Goal: Transaction & Acquisition: Purchase product/service

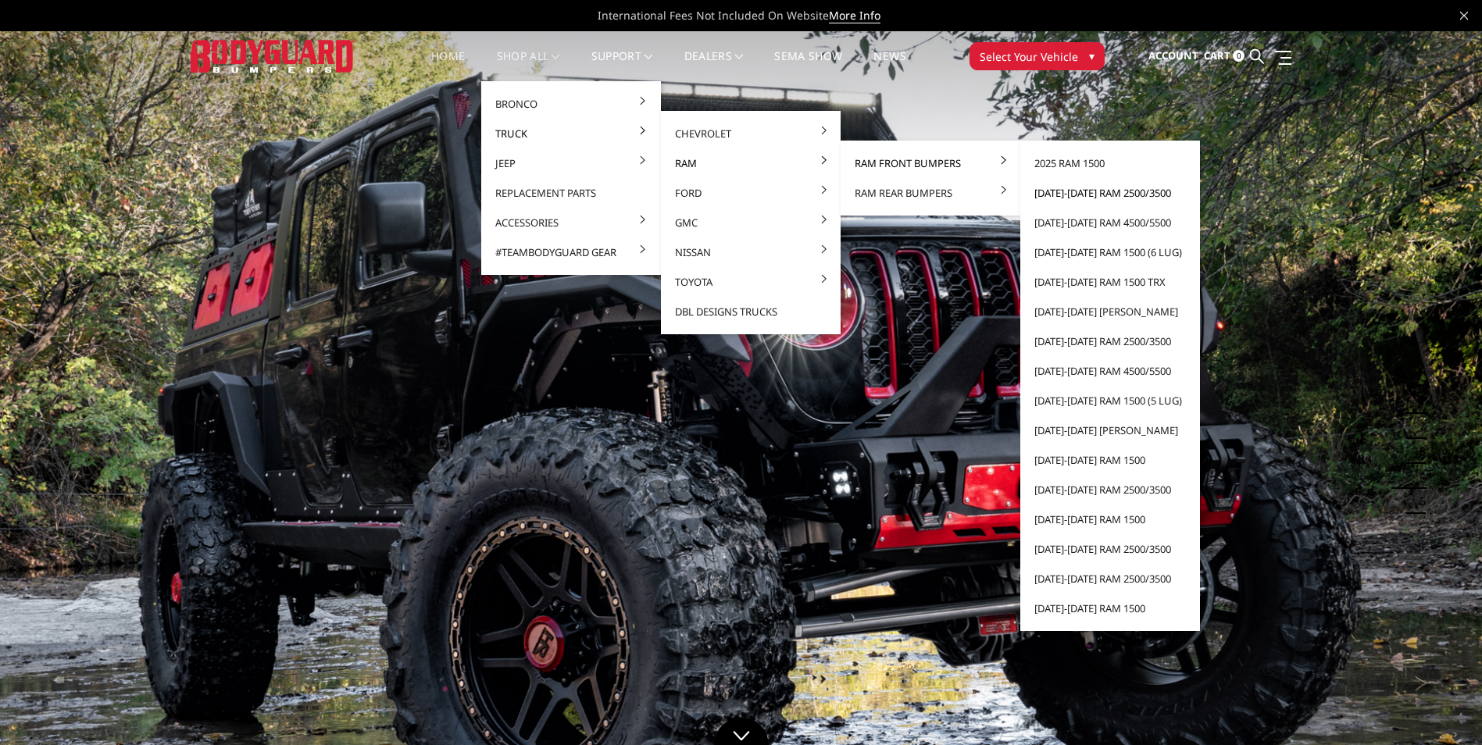
click at [1125, 191] on link "[DATE]-[DATE] Ram 2500/3500" at bounding box center [1109, 193] width 167 height 30
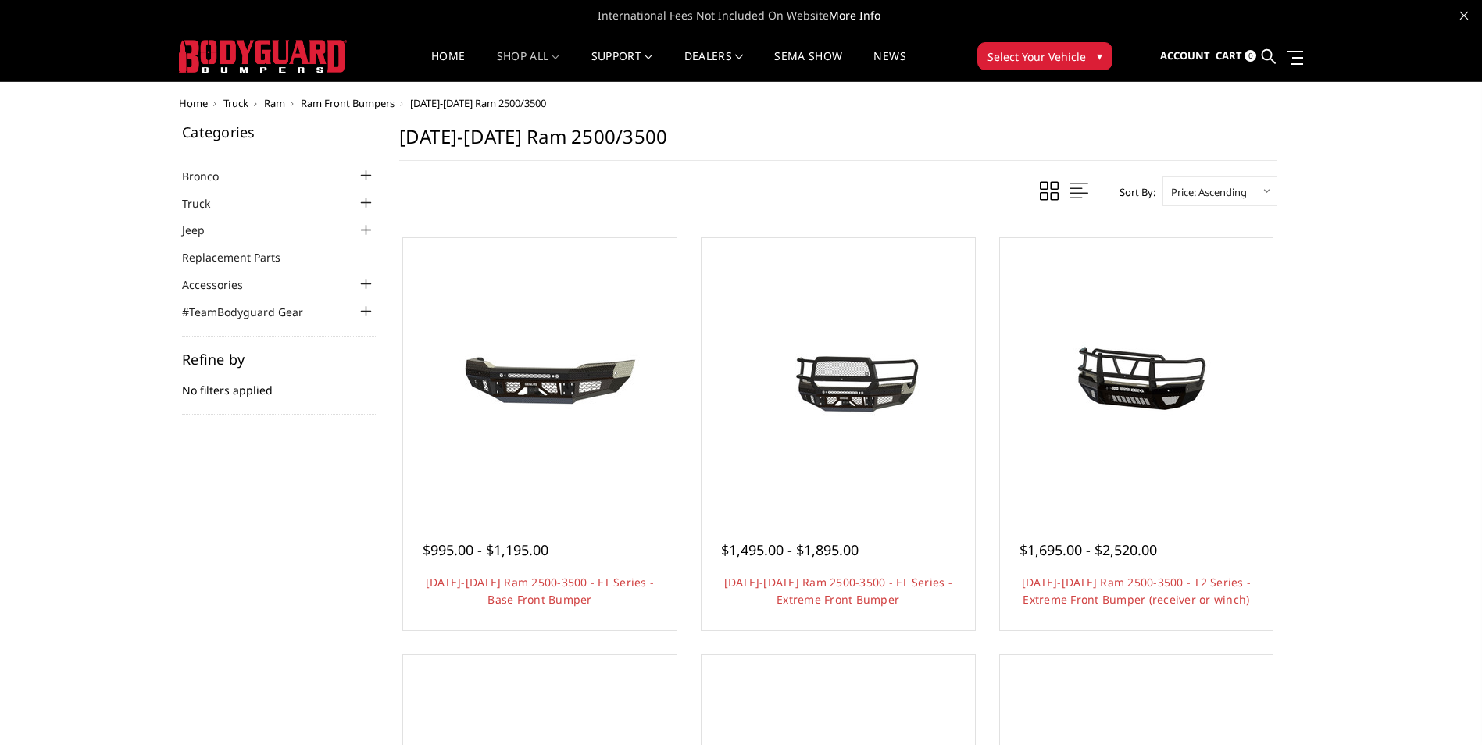
scroll to position [156, 0]
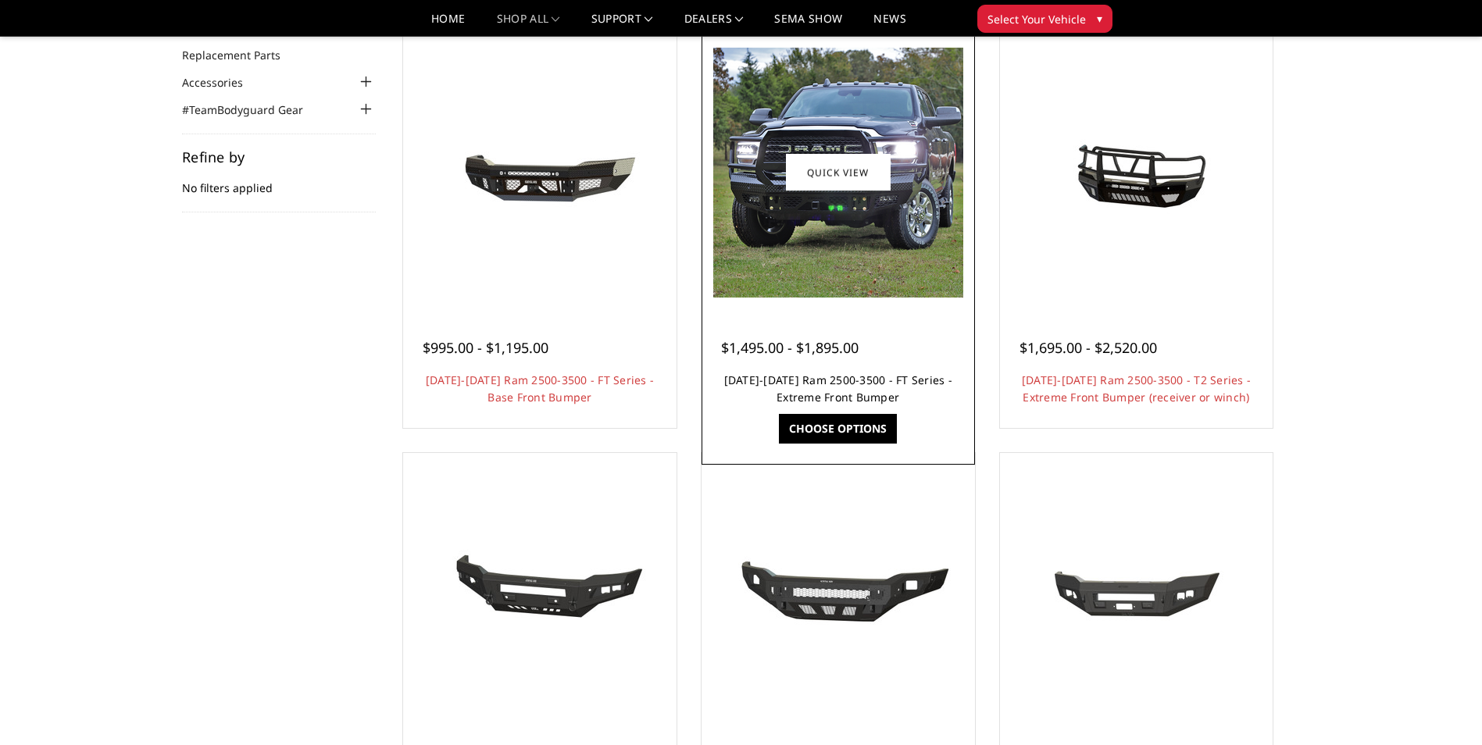
click at [840, 378] on link "2019-2026 Ram 2500-3500 - FT Series - Extreme Front Bumper" at bounding box center [838, 389] width 228 height 32
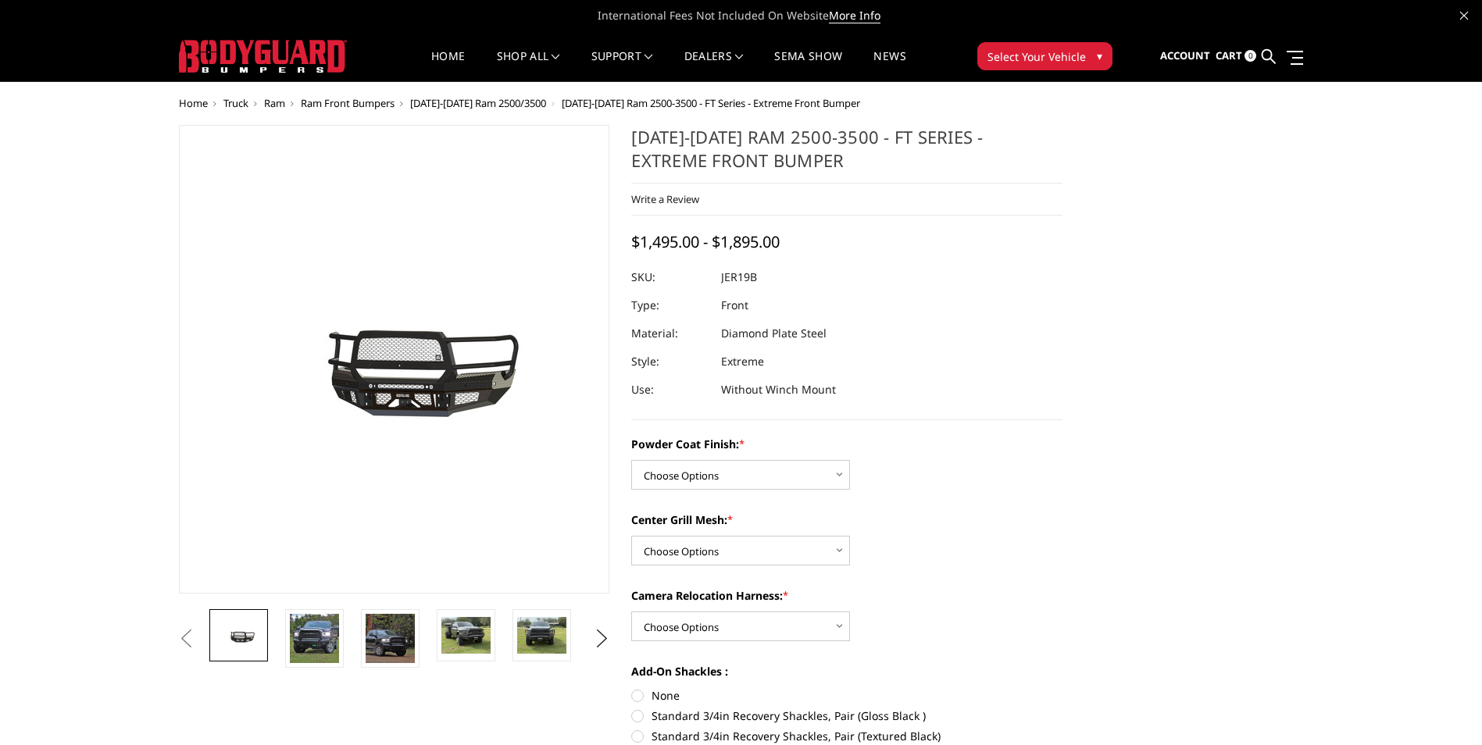
scroll to position [156, 0]
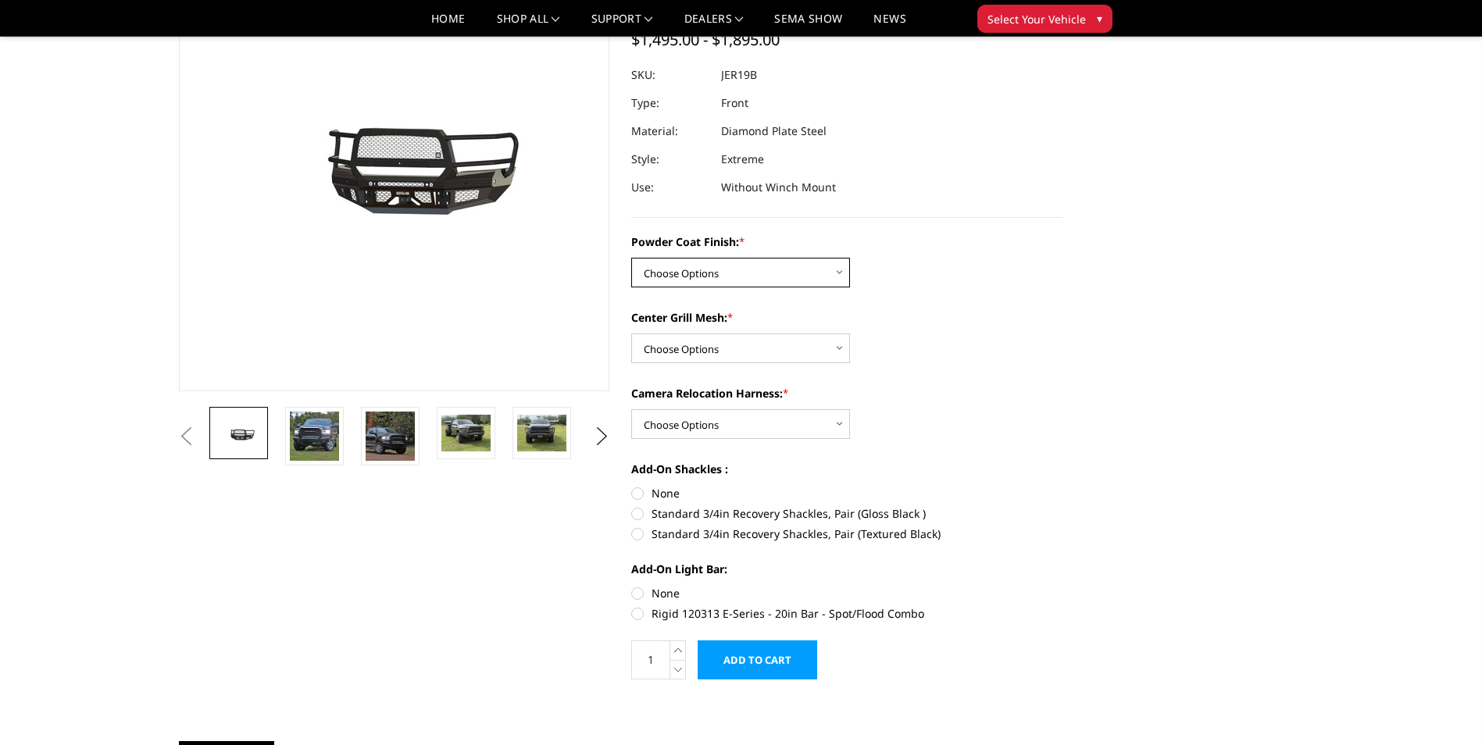
click at [784, 276] on select "Choose Options Bare Metal Gloss Black Powder Coat Textured Black Powder Coat" at bounding box center [740, 273] width 219 height 30
drag, startPoint x: 1019, startPoint y: 268, endPoint x: 1008, endPoint y: 263, distance: 11.9
click at [1015, 264] on div "Powder Coat Finish: * Choose Options Bare Metal Gloss Black Powder Coat Texture…" at bounding box center [846, 261] width 431 height 54
click at [740, 264] on select "Choose Options Bare Metal Gloss Black Powder Coat Textured Black Powder Coat" at bounding box center [740, 273] width 219 height 30
select select "3214"
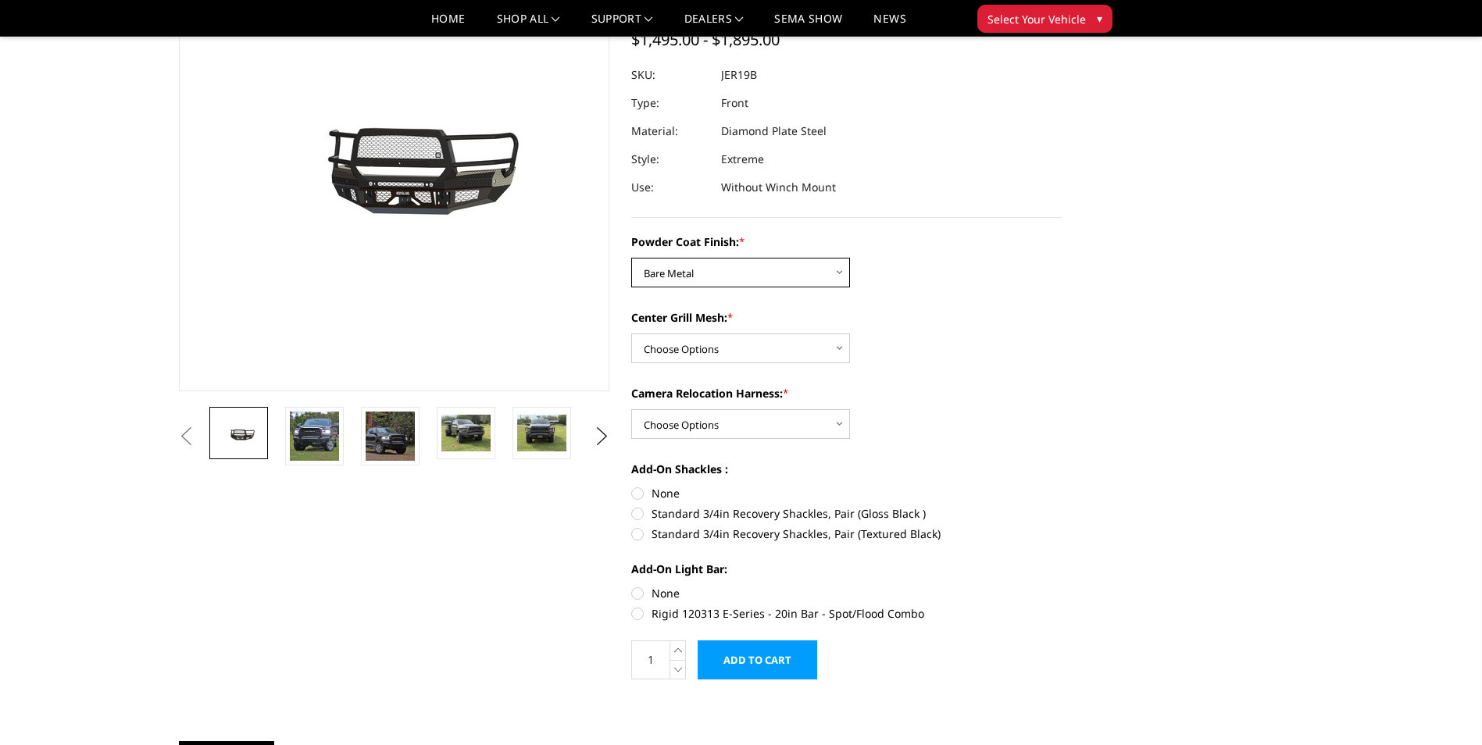
click at [631, 258] on select "Choose Options Bare Metal Gloss Black Powder Coat Textured Black Powder Coat" at bounding box center [740, 273] width 219 height 30
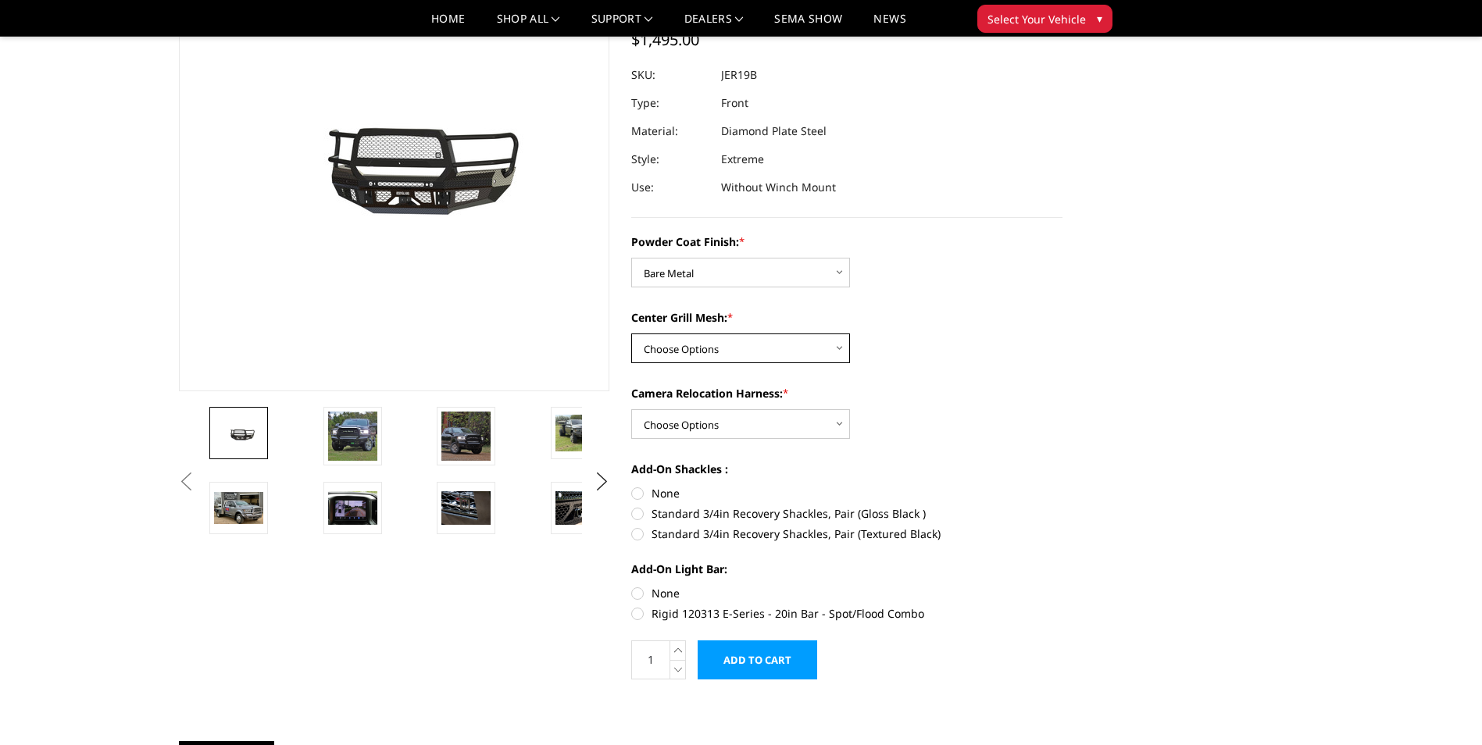
click at [770, 343] on select "Choose Options WITH Expanded Metal in Center Grill WITHOUT Expanded Metal in Ce…" at bounding box center [740, 349] width 219 height 30
select select "3217"
click at [631, 334] on select "Choose Options WITH Expanded Metal in Center Grill WITHOUT Expanded Metal in Ce…" at bounding box center [740, 349] width 219 height 30
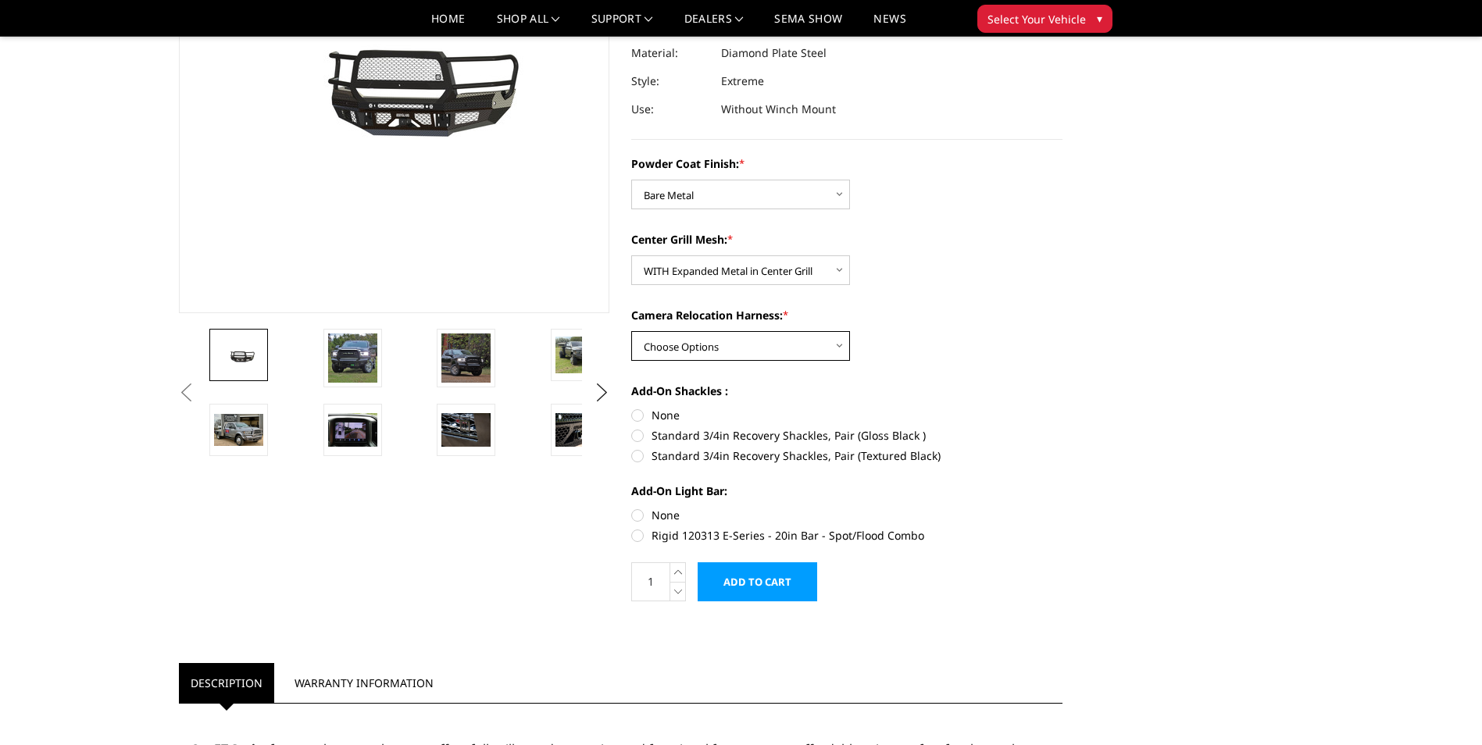
click at [720, 337] on select "Choose Options WITH Camera Relocation Harness WITHOUT Camera Relocation Harness" at bounding box center [740, 346] width 219 height 30
select select "3219"
click at [631, 331] on select "Choose Options WITH Camera Relocation Harness WITHOUT Camera Relocation Harness" at bounding box center [740, 346] width 219 height 30
click at [640, 416] on label "None" at bounding box center [846, 415] width 431 height 16
click at [632, 408] on input "None" at bounding box center [631, 407] width 1 height 1
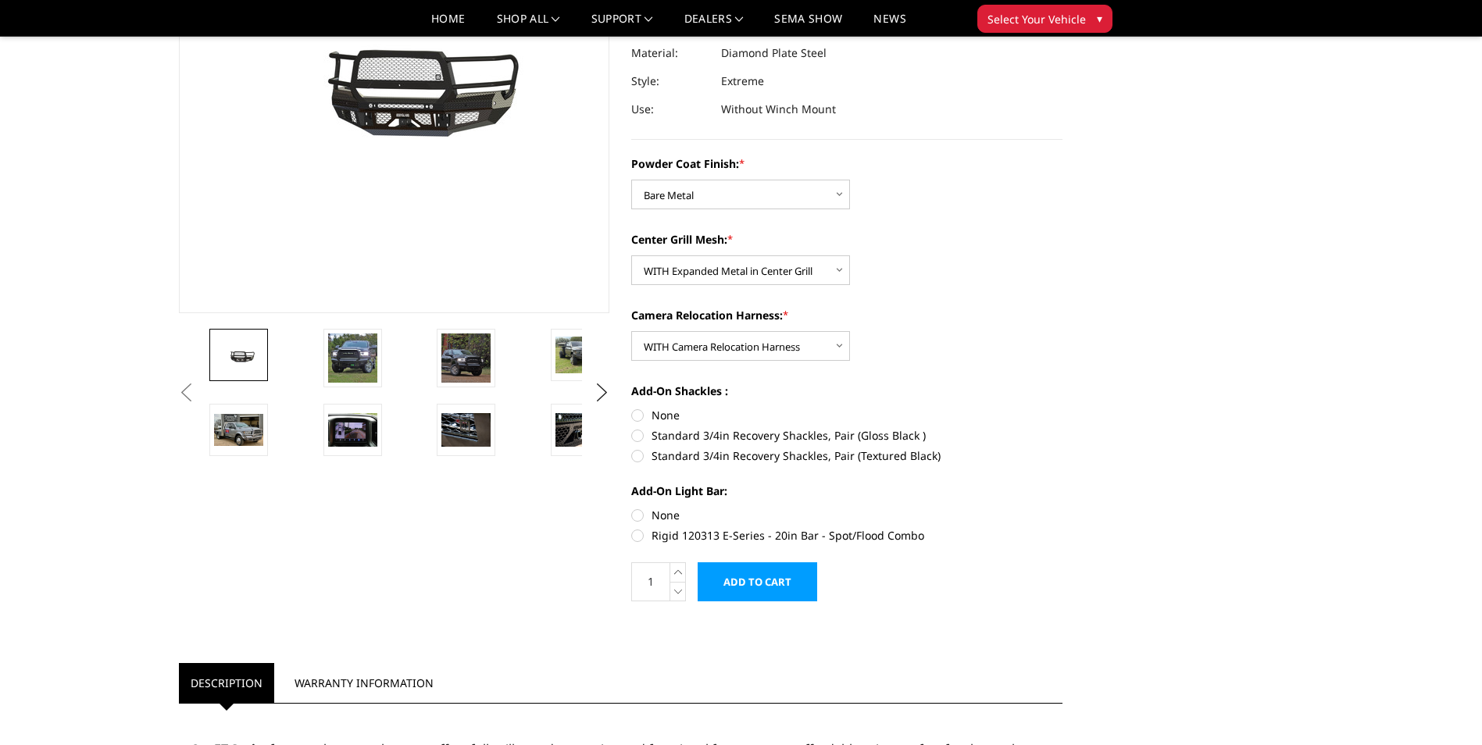
radio input "true"
click at [638, 515] on label "None" at bounding box center [846, 515] width 431 height 16
click at [632, 508] on input "None" at bounding box center [631, 507] width 1 height 1
radio input "true"
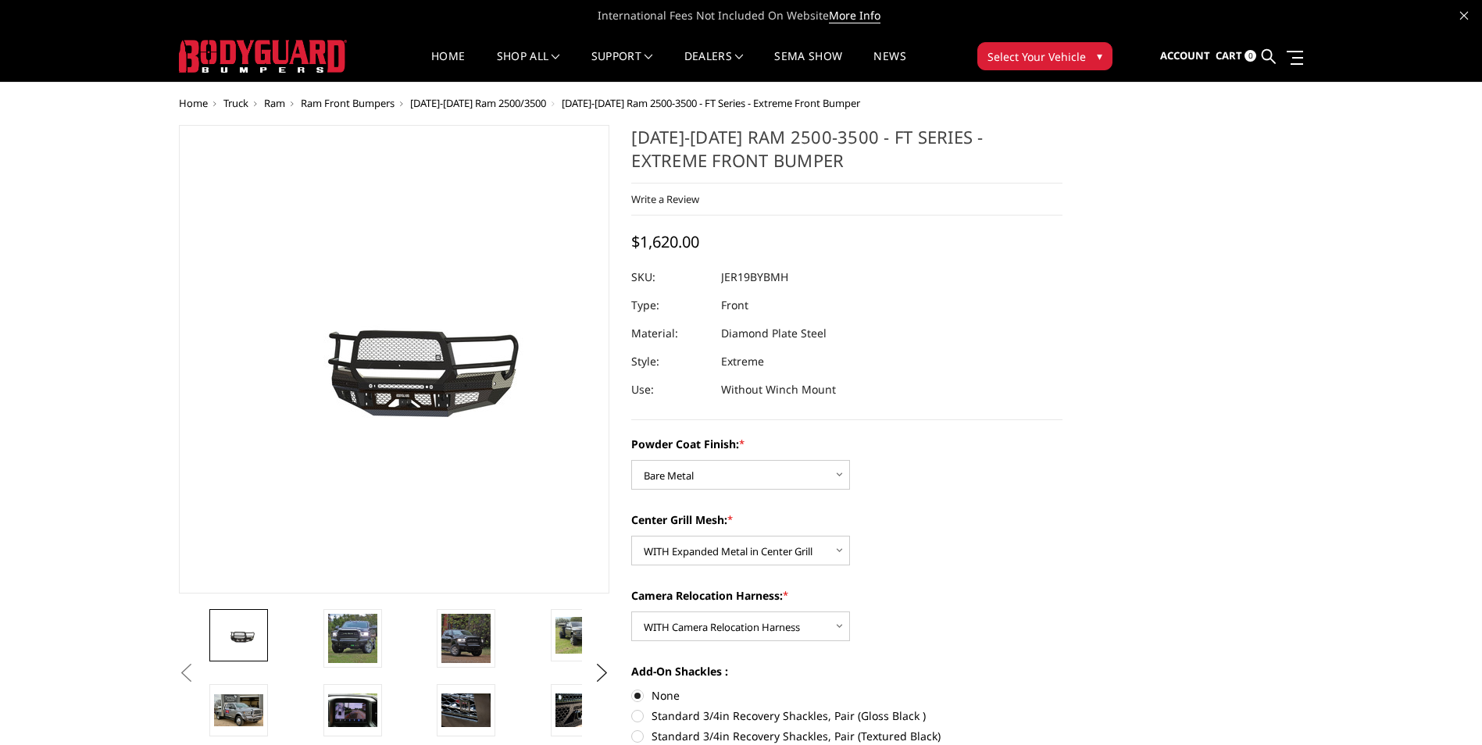
click at [967, 342] on dl "SKU: JER19BYBMH UPC: Type: Front Material: Diamond Plate Steel Style: Extreme U…" at bounding box center [846, 333] width 431 height 141
click at [1119, 97] on span "Sign in" at bounding box center [1114, 96] width 35 height 13
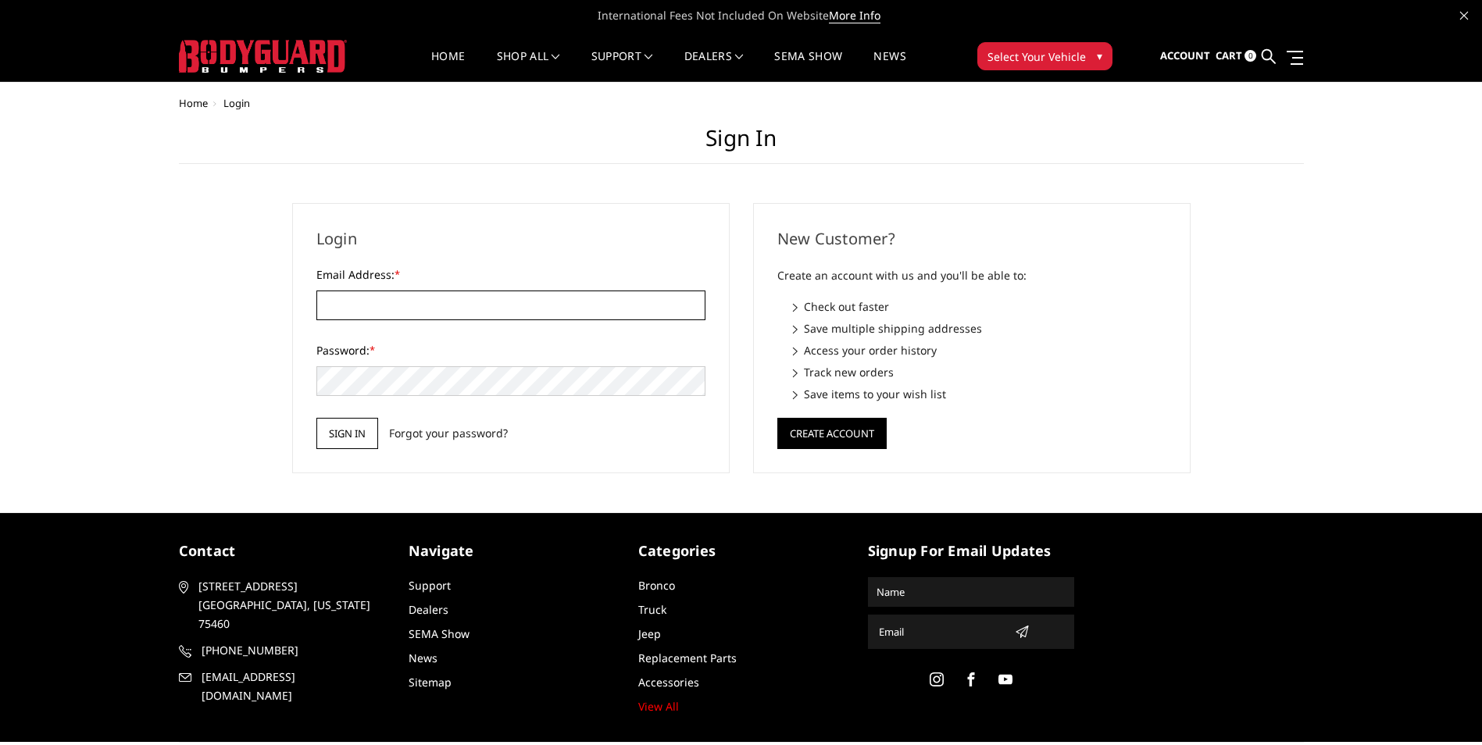
type input "tptrlh@cs.com"
click at [341, 432] on input "Sign in" at bounding box center [347, 433] width 62 height 31
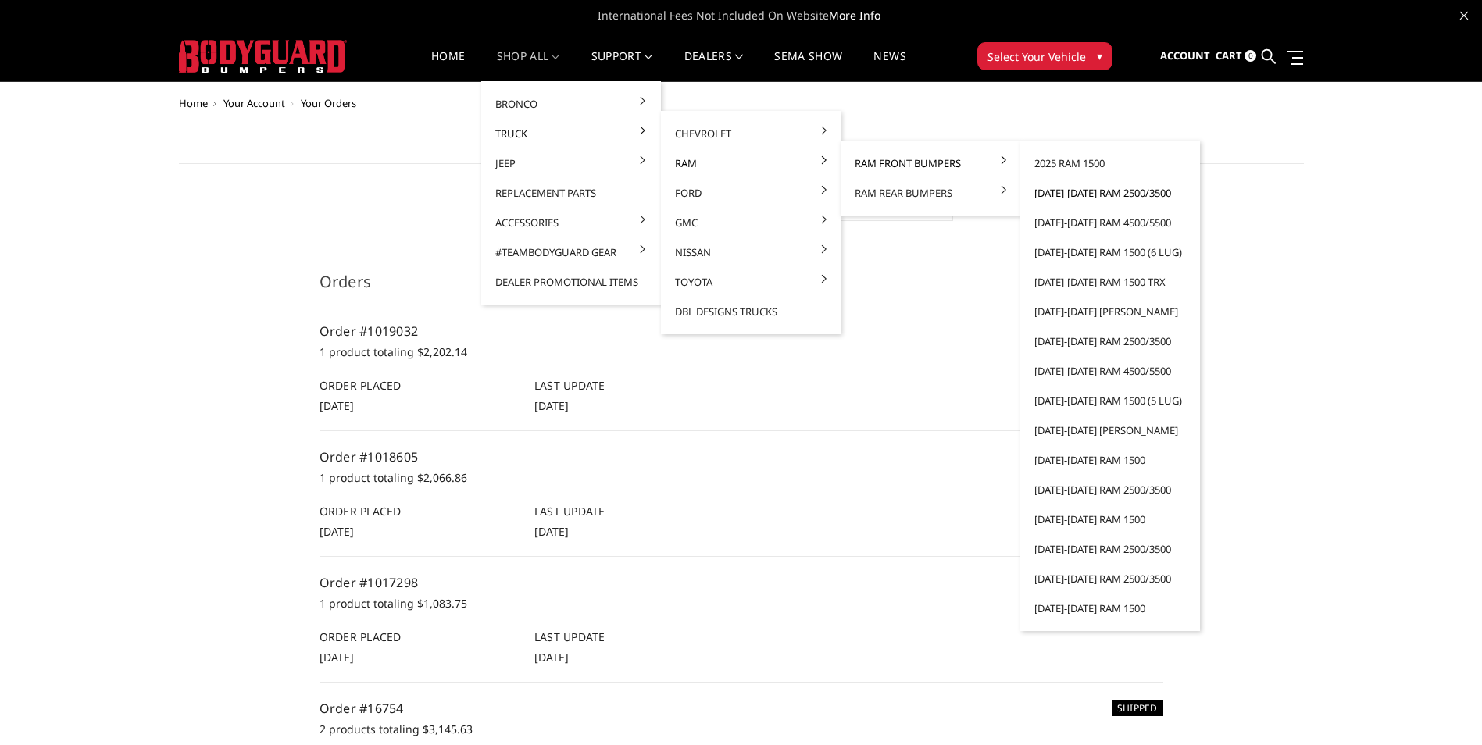
click at [1069, 191] on link "[DATE]-[DATE] Ram 2500/3500" at bounding box center [1109, 193] width 167 height 30
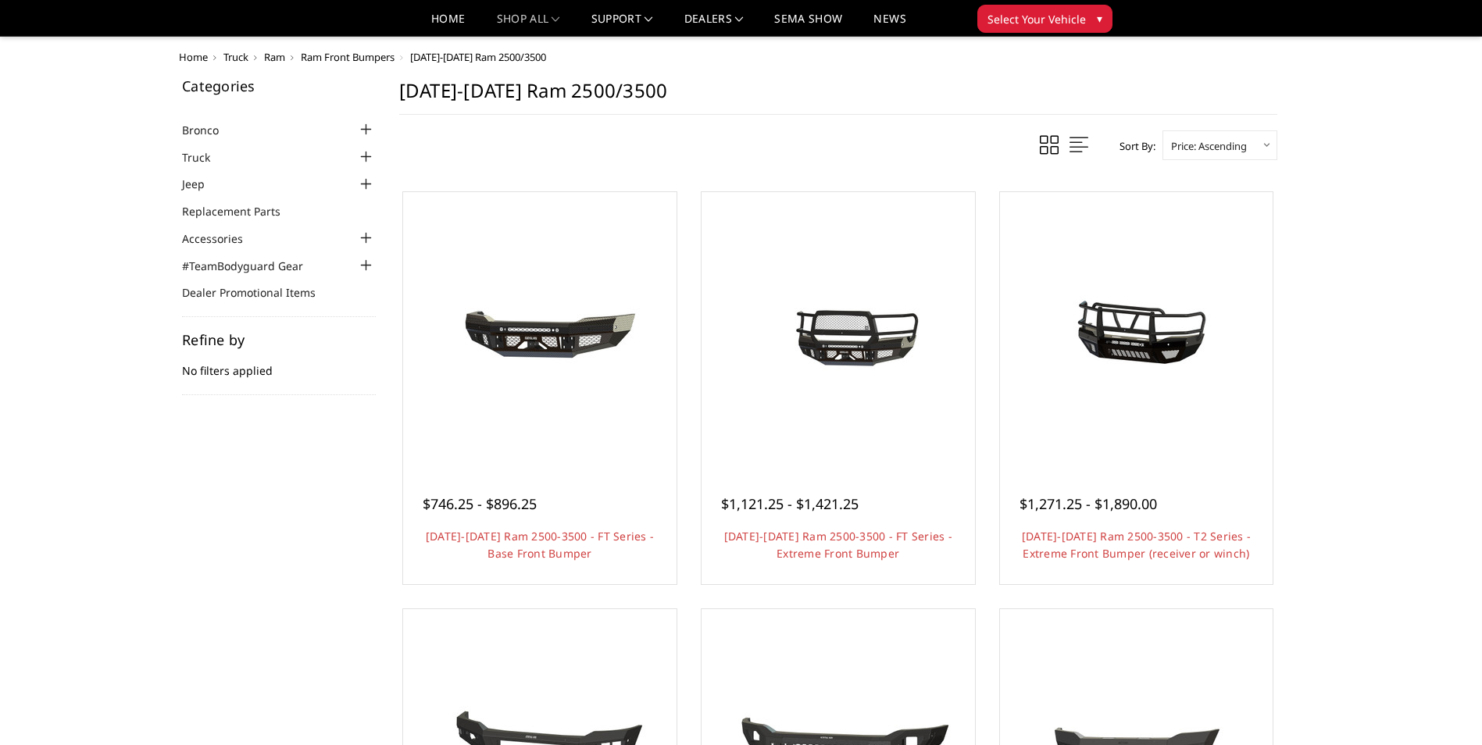
scroll to position [234, 0]
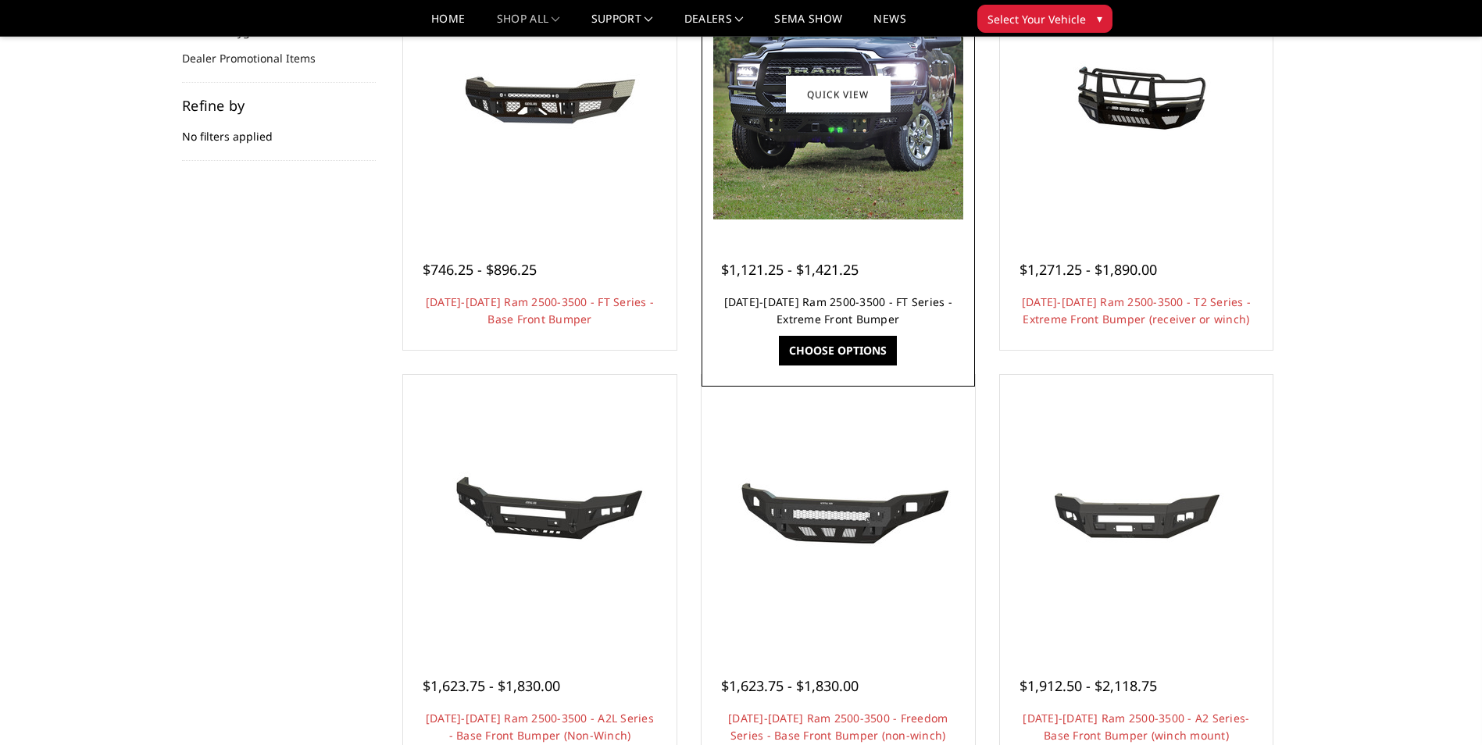
click at [830, 299] on link "[DATE]-[DATE] Ram 2500-3500 - FT Series - Extreme Front Bumper" at bounding box center [838, 310] width 228 height 32
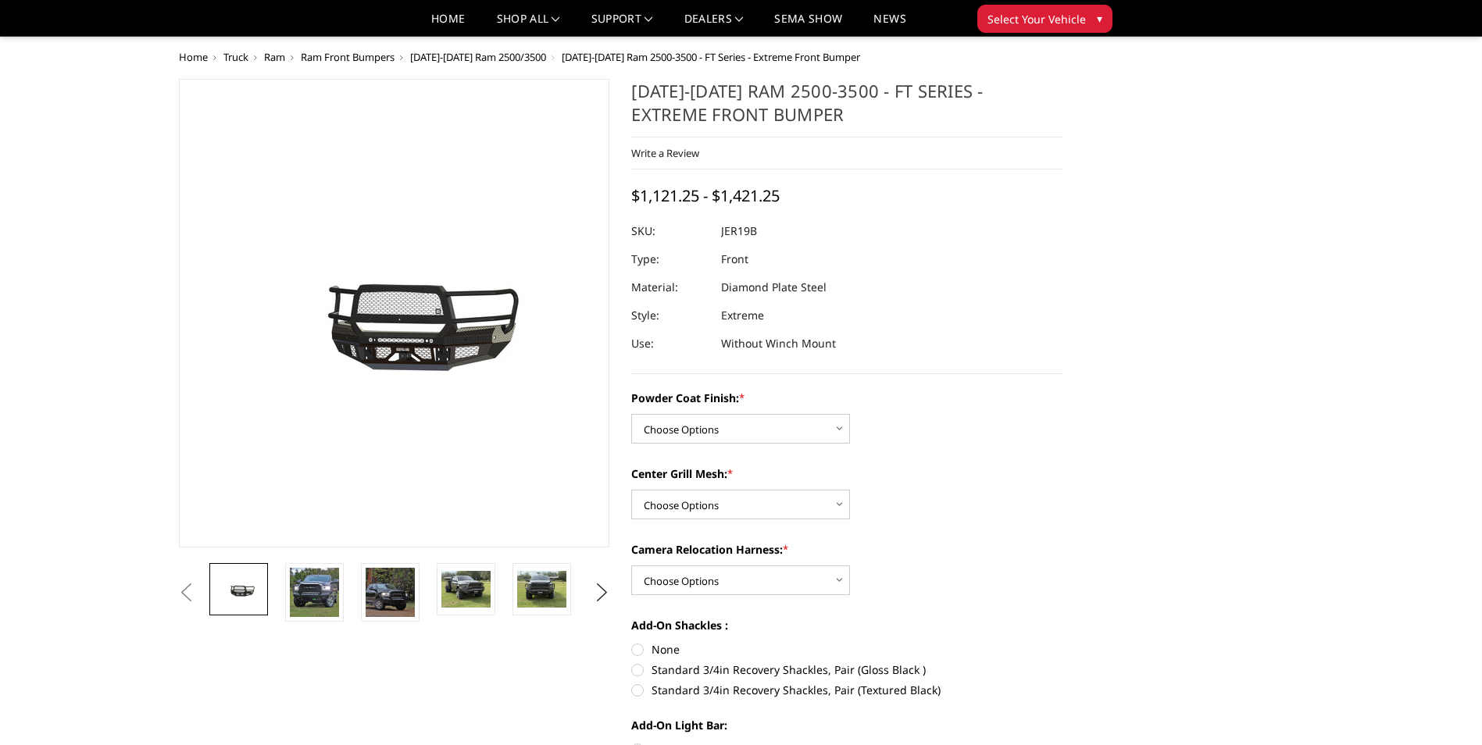
scroll to position [234, 0]
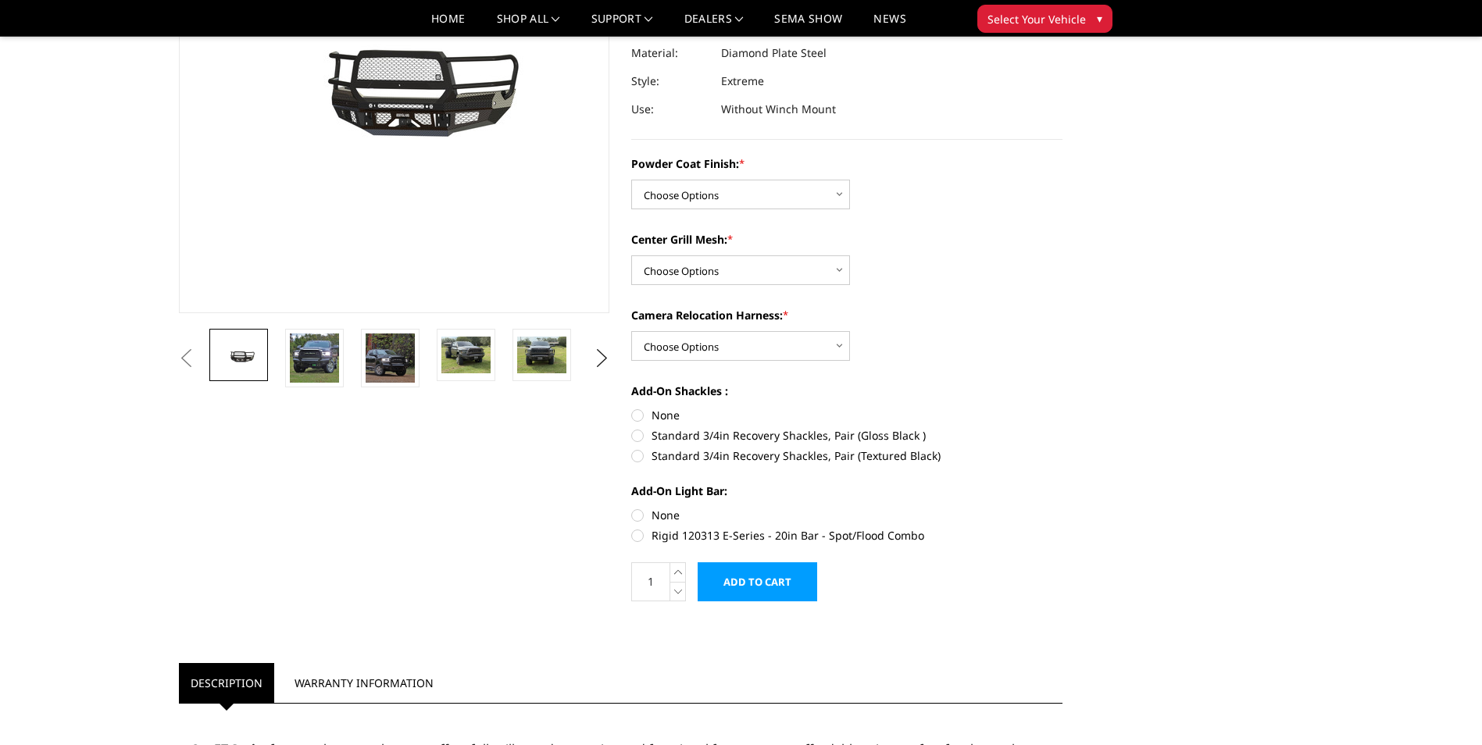
click at [744, 175] on div "Powder Coat Finish: * Choose Options Bare Metal Gloss Black Powder Coat Texture…" at bounding box center [846, 182] width 431 height 54
click at [742, 187] on select "Choose Options Bare Metal Gloss Black Powder Coat Textured Black Powder Coat" at bounding box center [740, 195] width 219 height 30
select select "3214"
click at [631, 180] on select "Choose Options Bare Metal Gloss Black Powder Coat Textured Black Powder Coat" at bounding box center [740, 195] width 219 height 30
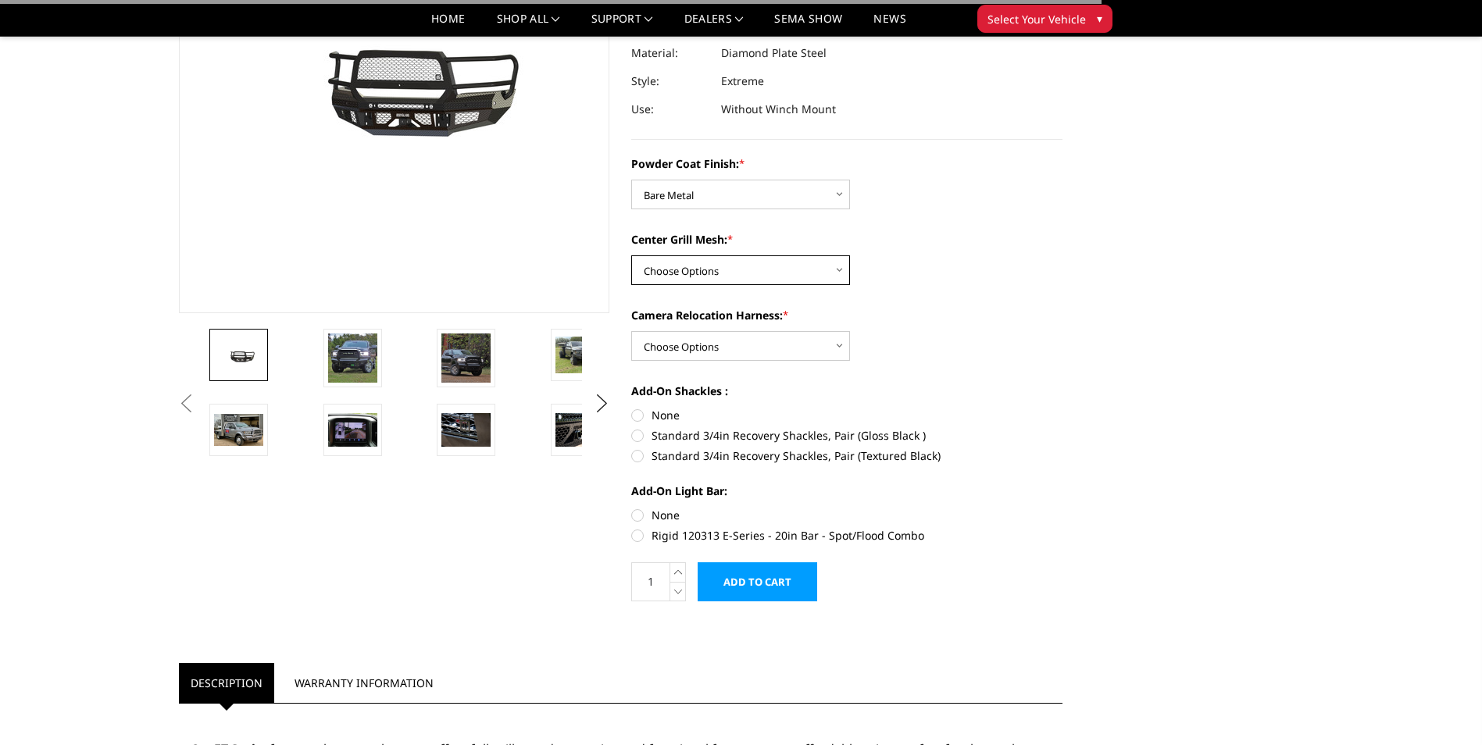
click at [711, 284] on select "Choose Options WITH Expanded Metal in Center Grill WITHOUT Expanded Metal in Ce…" at bounding box center [740, 270] width 219 height 30
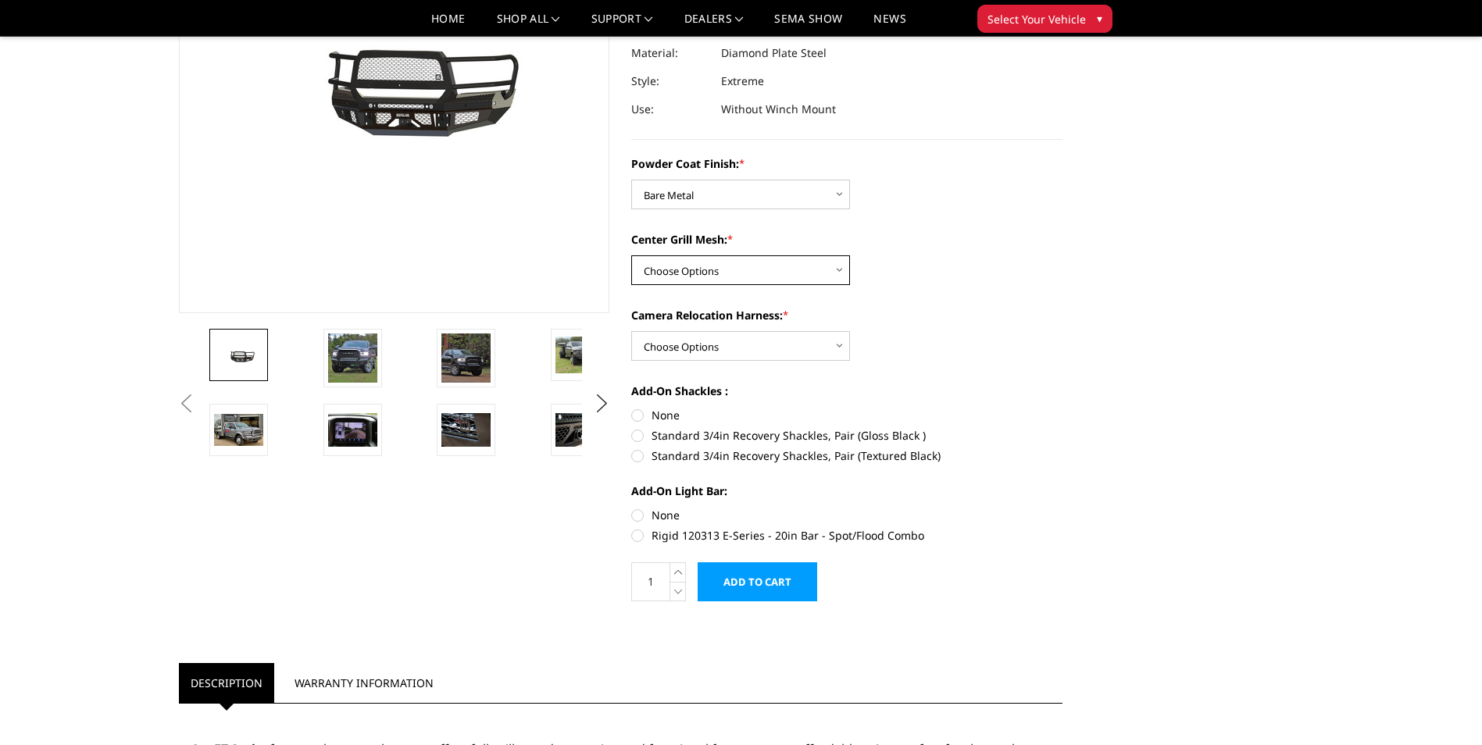
select select "3217"
click at [631, 255] on select "Choose Options WITH Expanded Metal in Center Grill WITHOUT Expanded Metal in Ce…" at bounding box center [740, 270] width 219 height 30
click at [702, 353] on select "Choose Options WITH Camera Relocation Harness WITHOUT Camera Relocation Harness" at bounding box center [740, 346] width 219 height 30
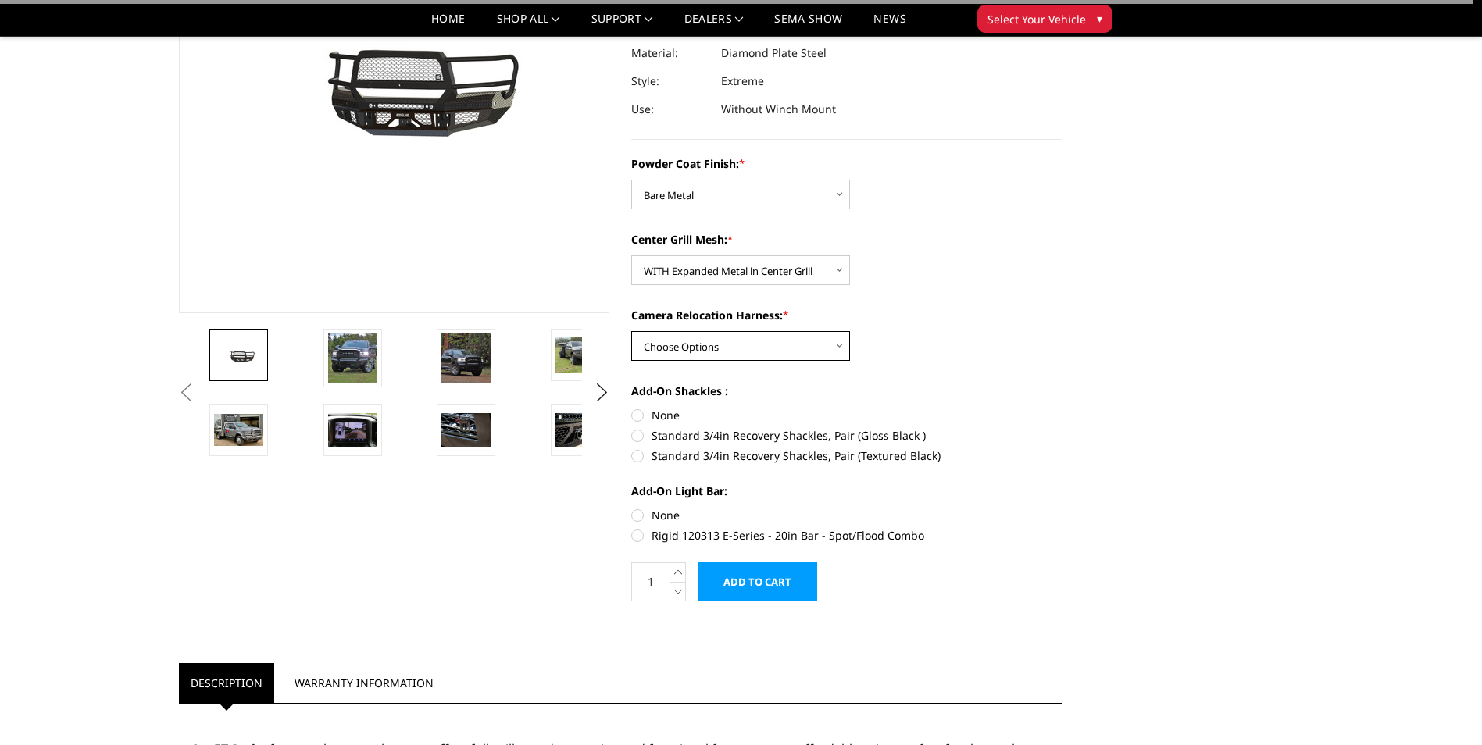
select select "3219"
click at [631, 331] on select "Choose Options WITH Camera Relocation Harness WITHOUT Camera Relocation Harness" at bounding box center [740, 346] width 219 height 30
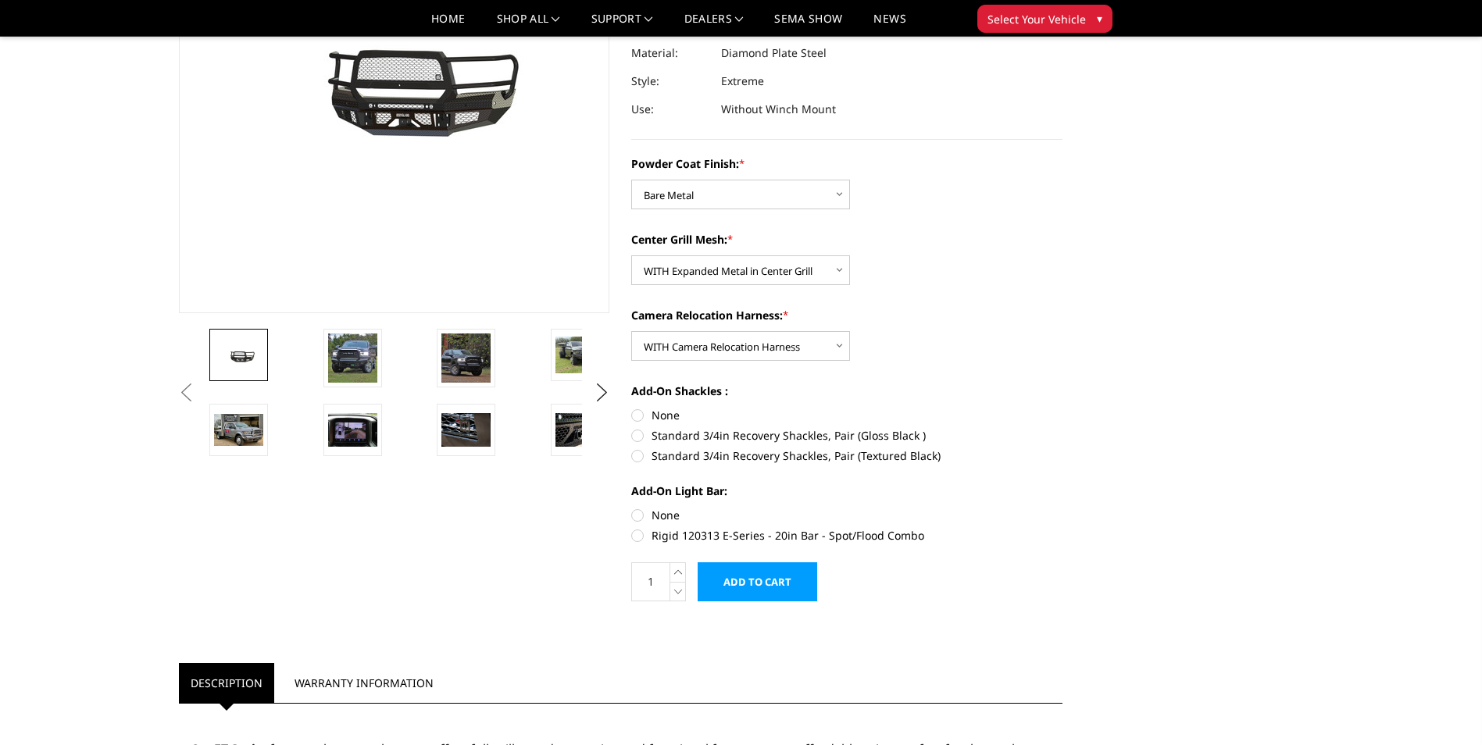
click at [624, 413] on section "2019-2026 Ram 2500-3500 - FT Series - Extreme Front Bumper Write a Review Write…" at bounding box center [846, 231] width 453 height 773
click at [641, 418] on label "None" at bounding box center [846, 415] width 431 height 16
click at [632, 408] on input "None" at bounding box center [631, 407] width 1 height 1
radio input "true"
click at [637, 509] on label "None" at bounding box center [846, 515] width 431 height 16
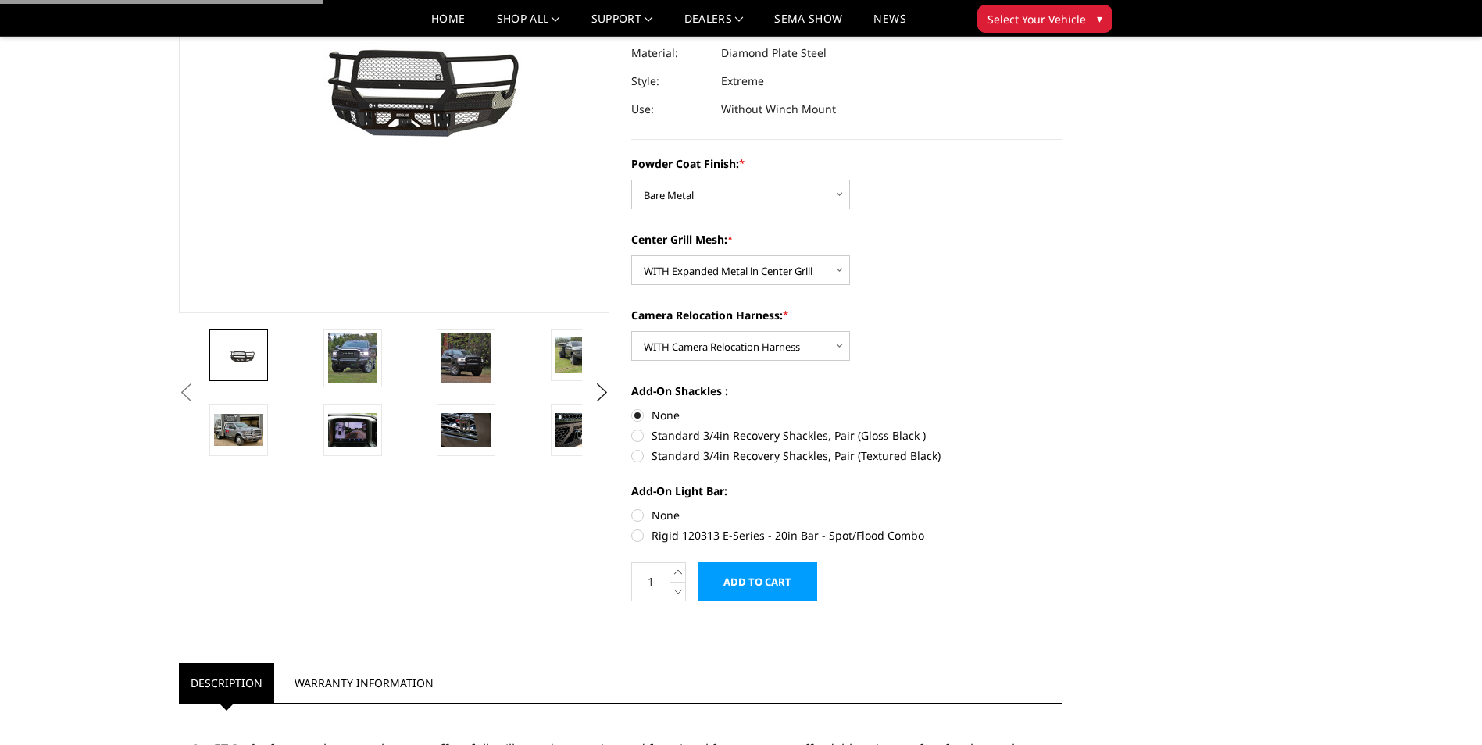
click at [632, 508] on input "None" at bounding box center [631, 507] width 1 height 1
radio input "true"
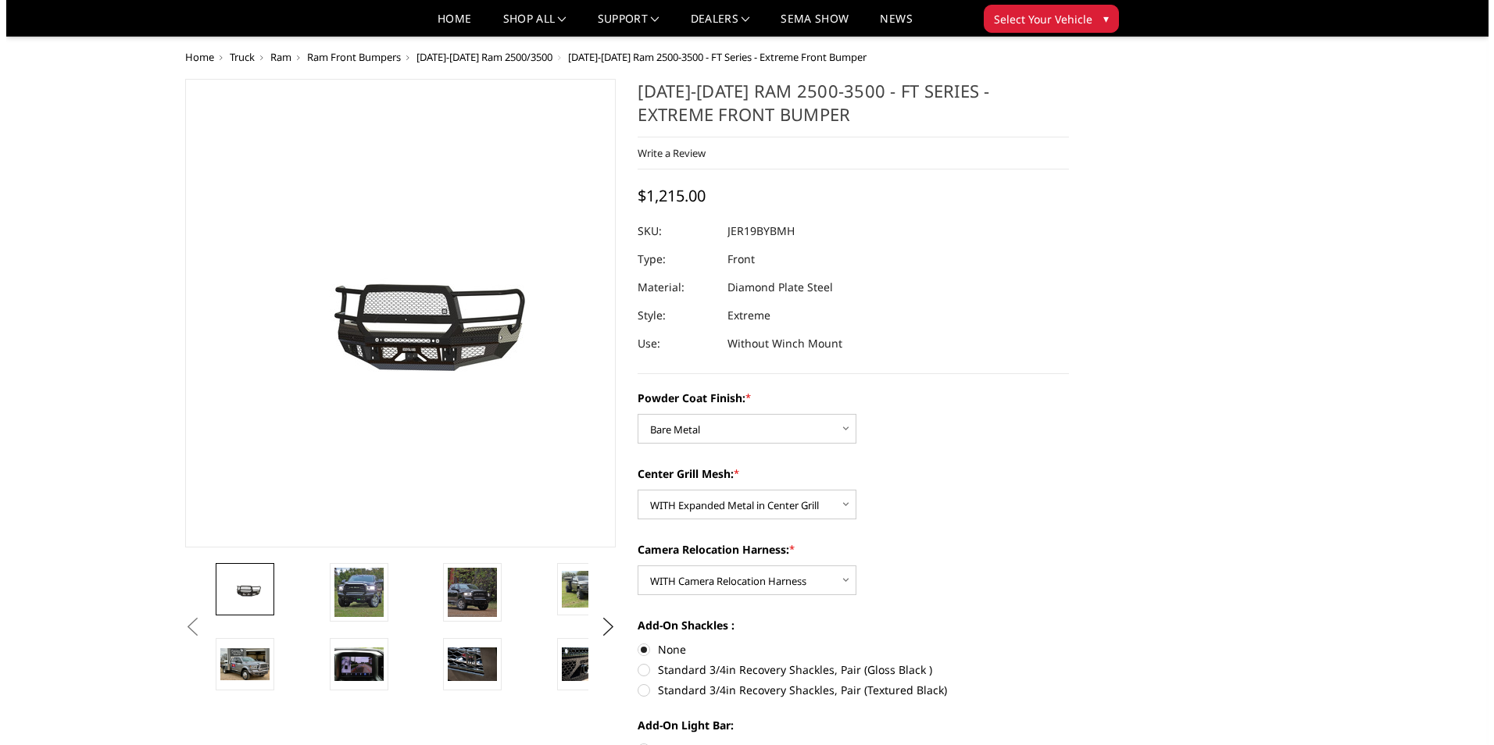
scroll to position [312, 0]
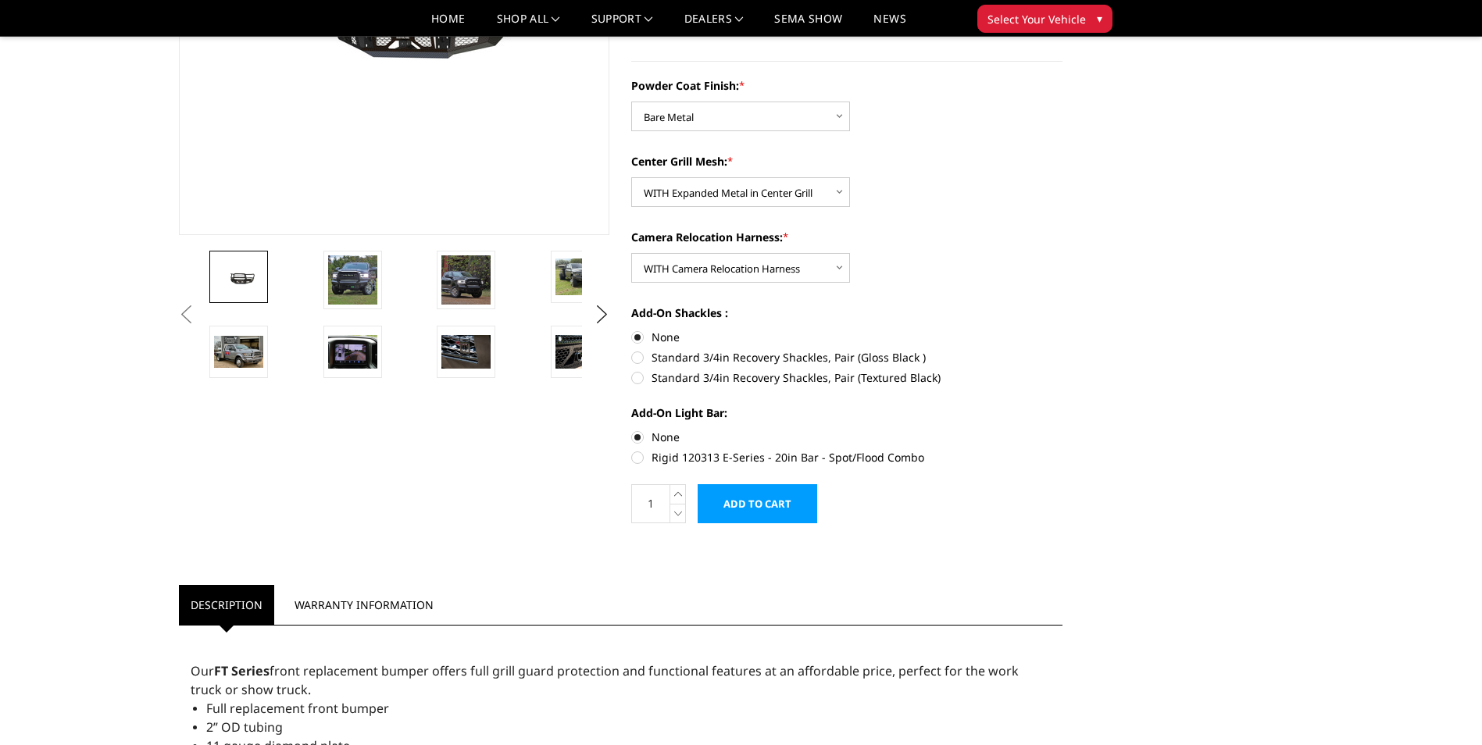
click at [760, 505] on input "Add to Cart" at bounding box center [758, 503] width 120 height 39
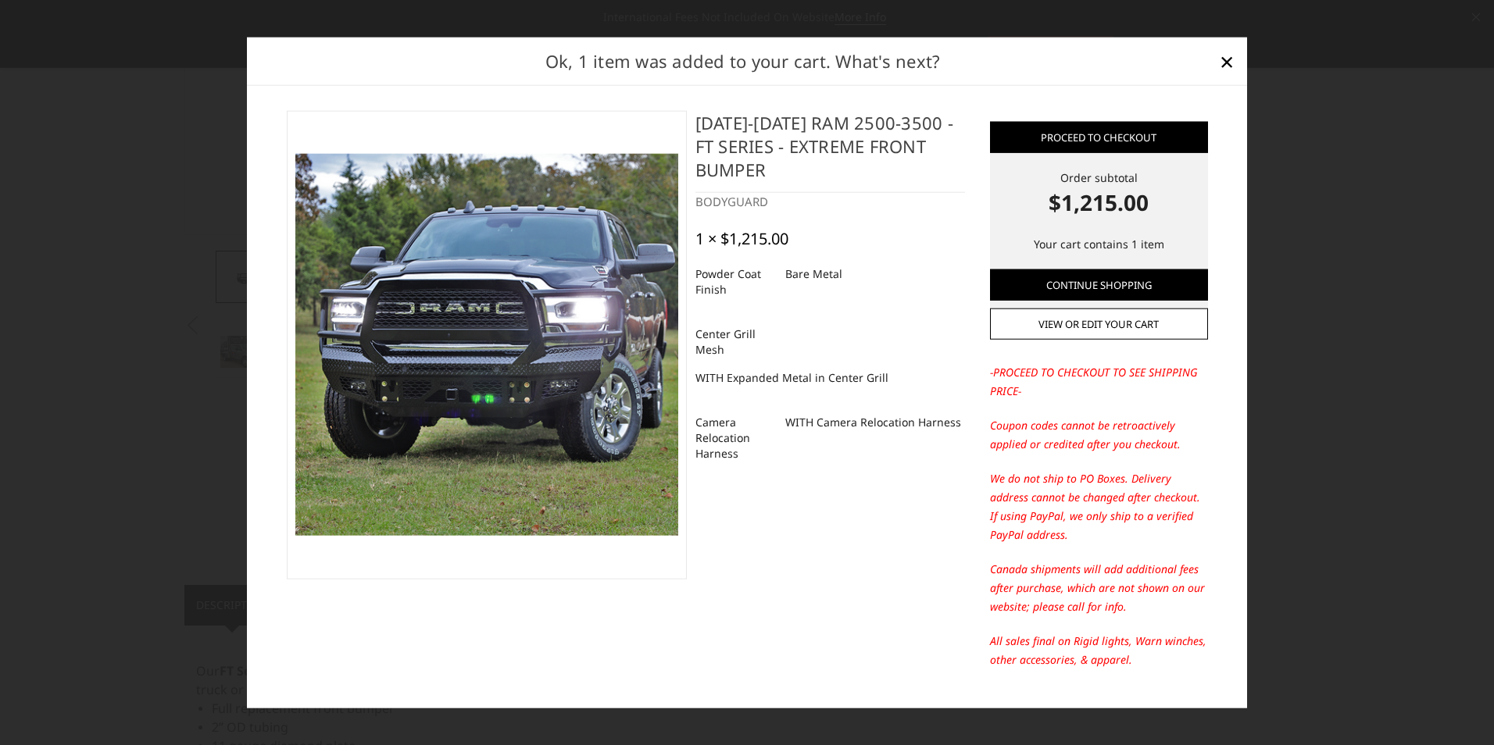
scroll to position [36, 0]
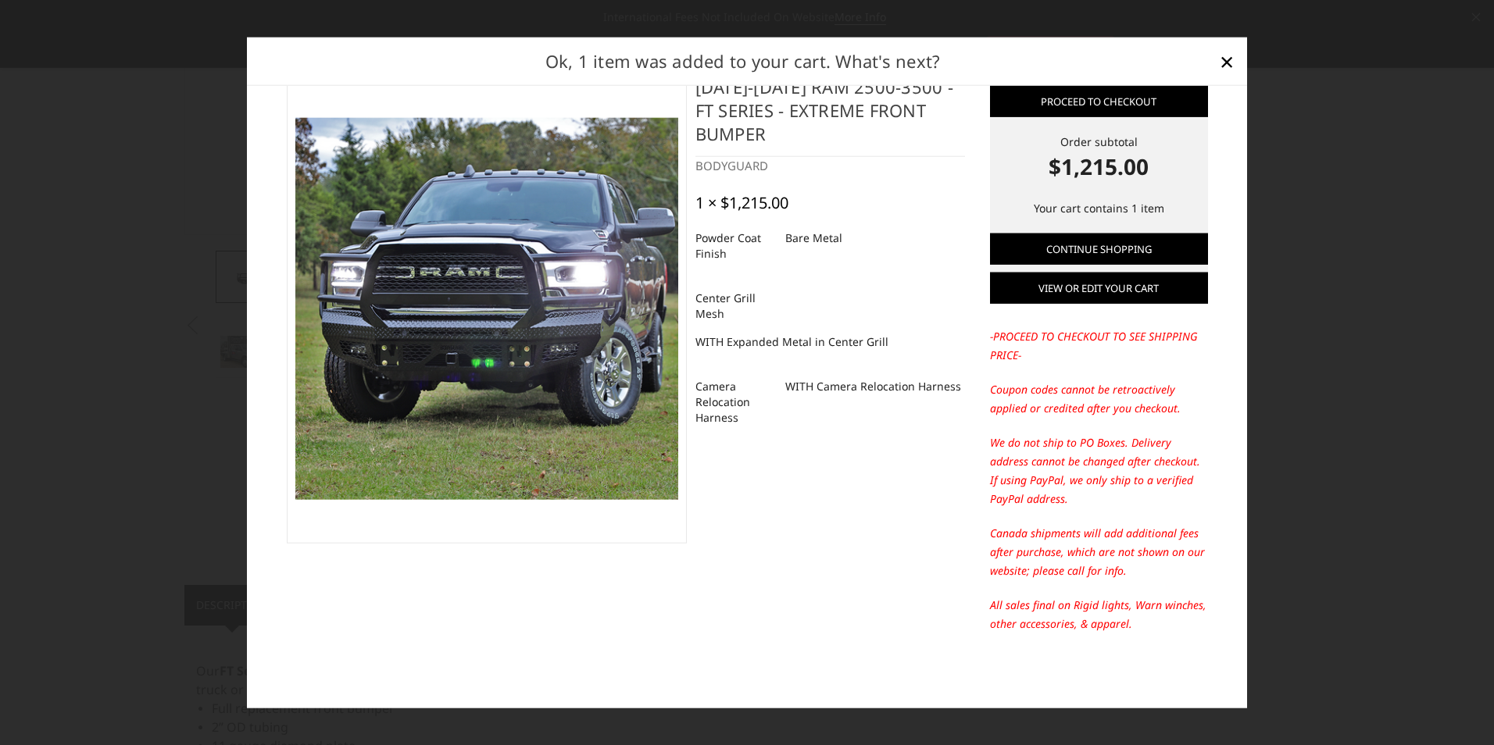
click at [1068, 287] on link "View or edit your cart" at bounding box center [1099, 288] width 218 height 31
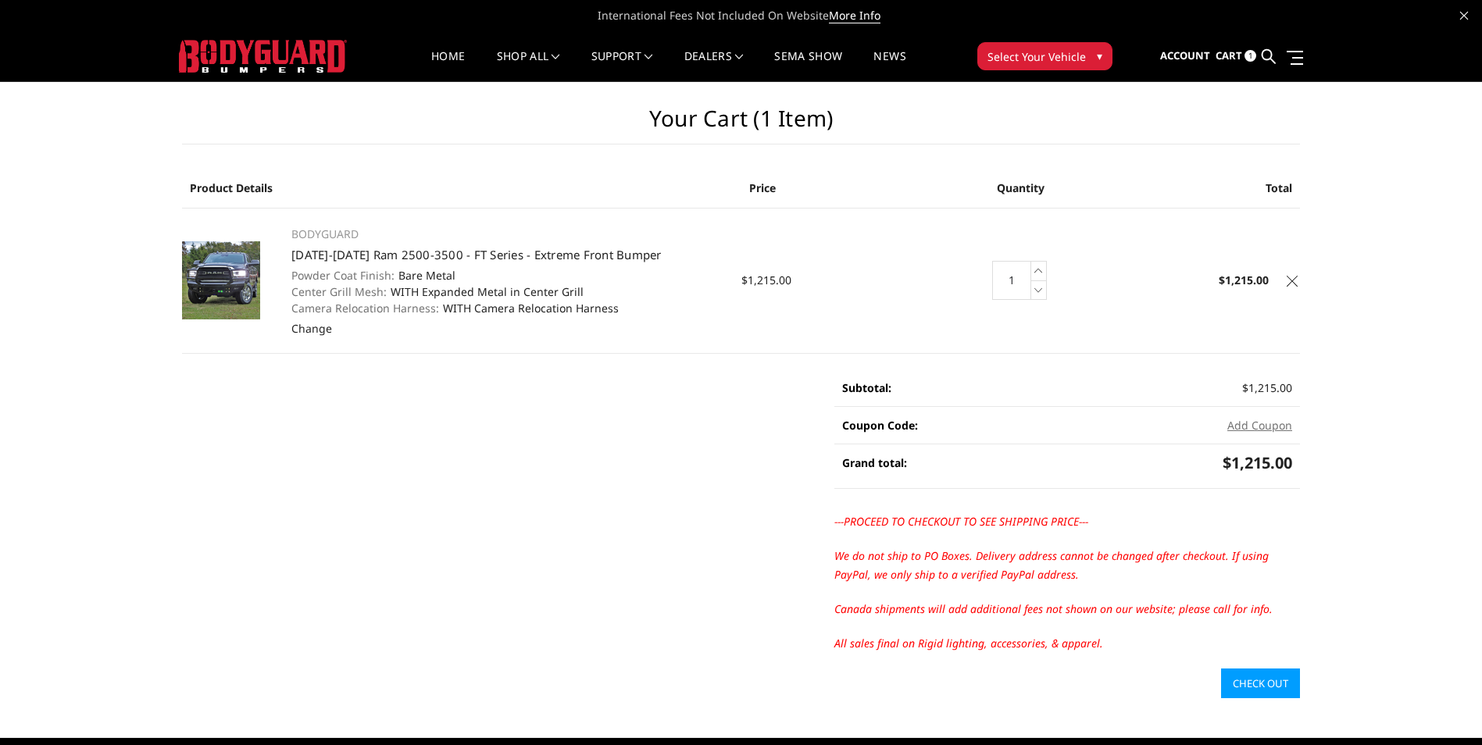
click at [1254, 684] on link "Check out" at bounding box center [1260, 684] width 79 height 30
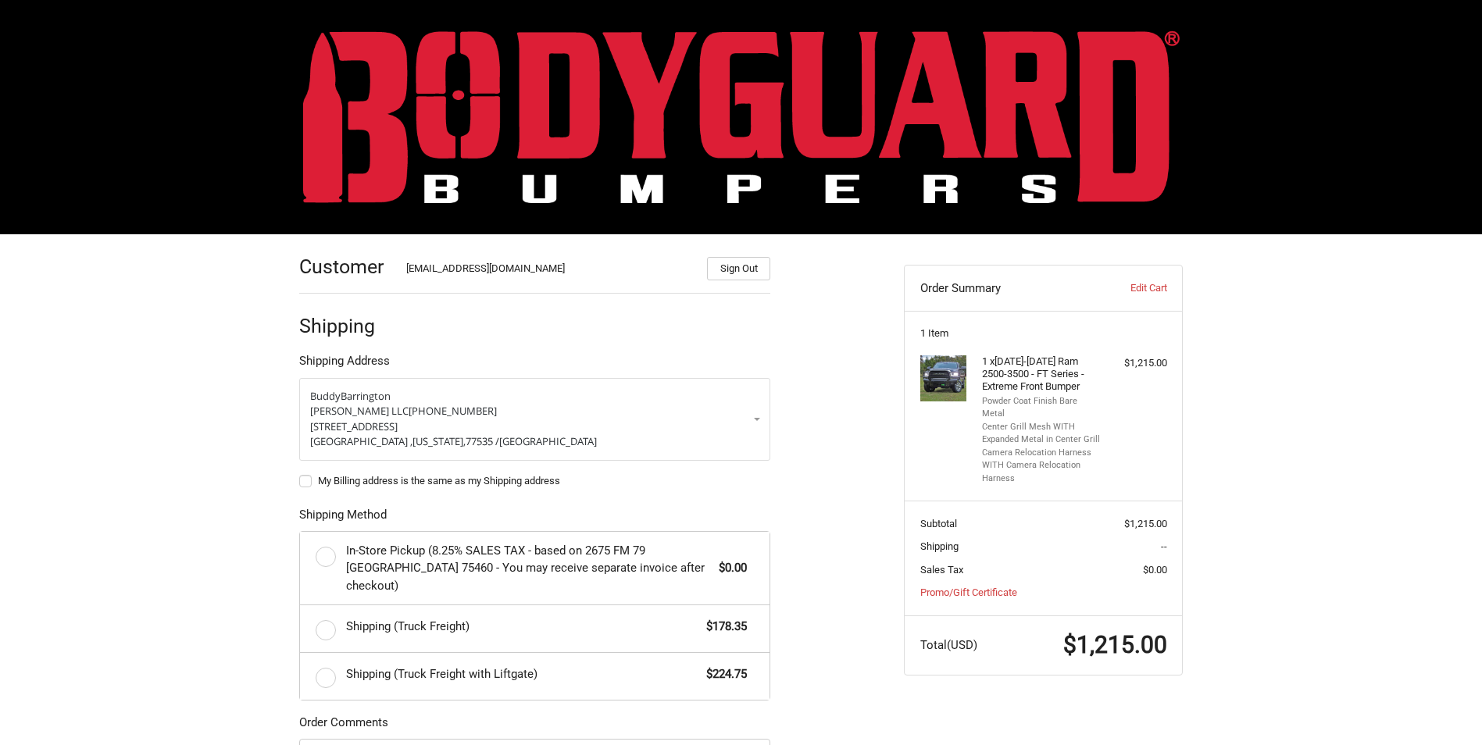
scroll to position [219, 0]
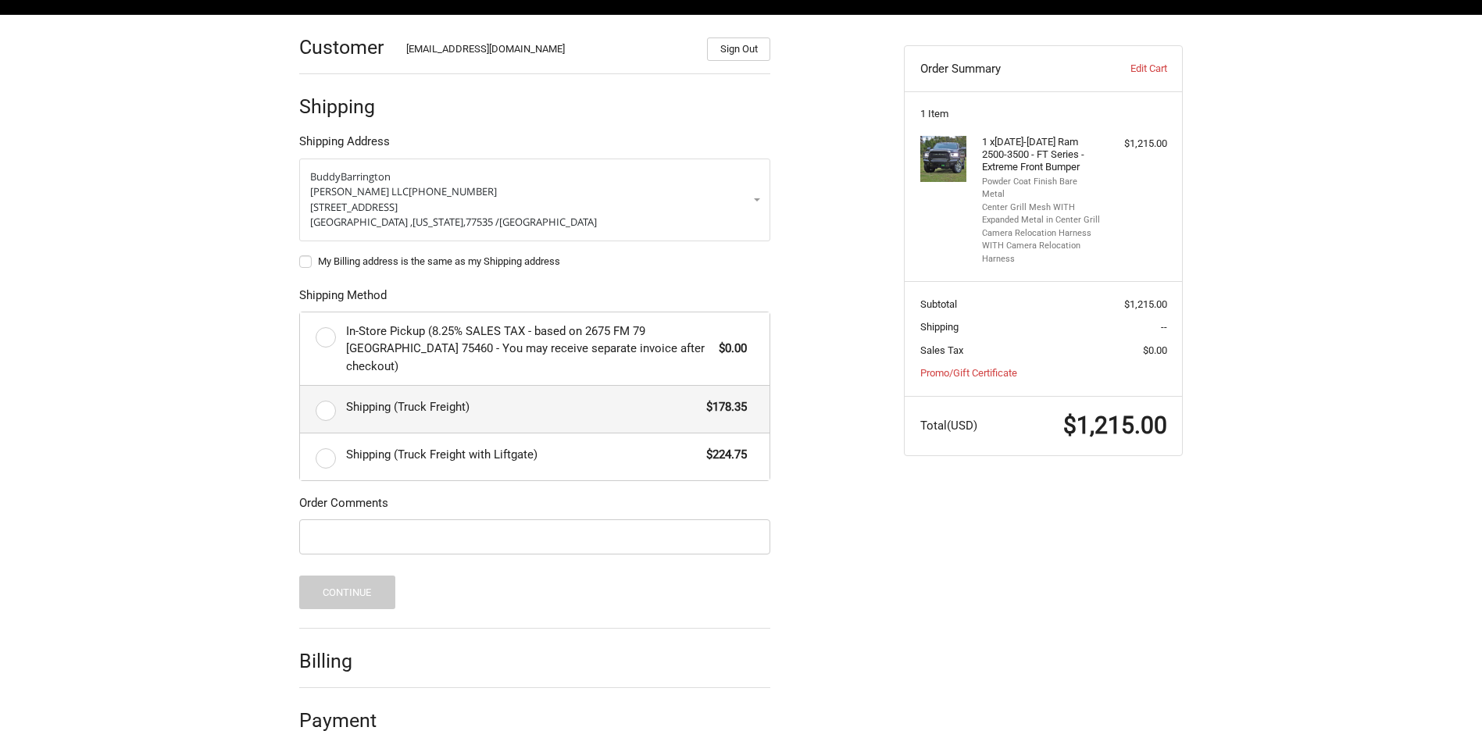
click at [322, 386] on label "Shipping (Truck Freight) $178.35" at bounding box center [534, 409] width 469 height 47
click at [301, 386] on input "Shipping (Truck Freight) $178.35" at bounding box center [300, 386] width 1 height 1
radio input "true"
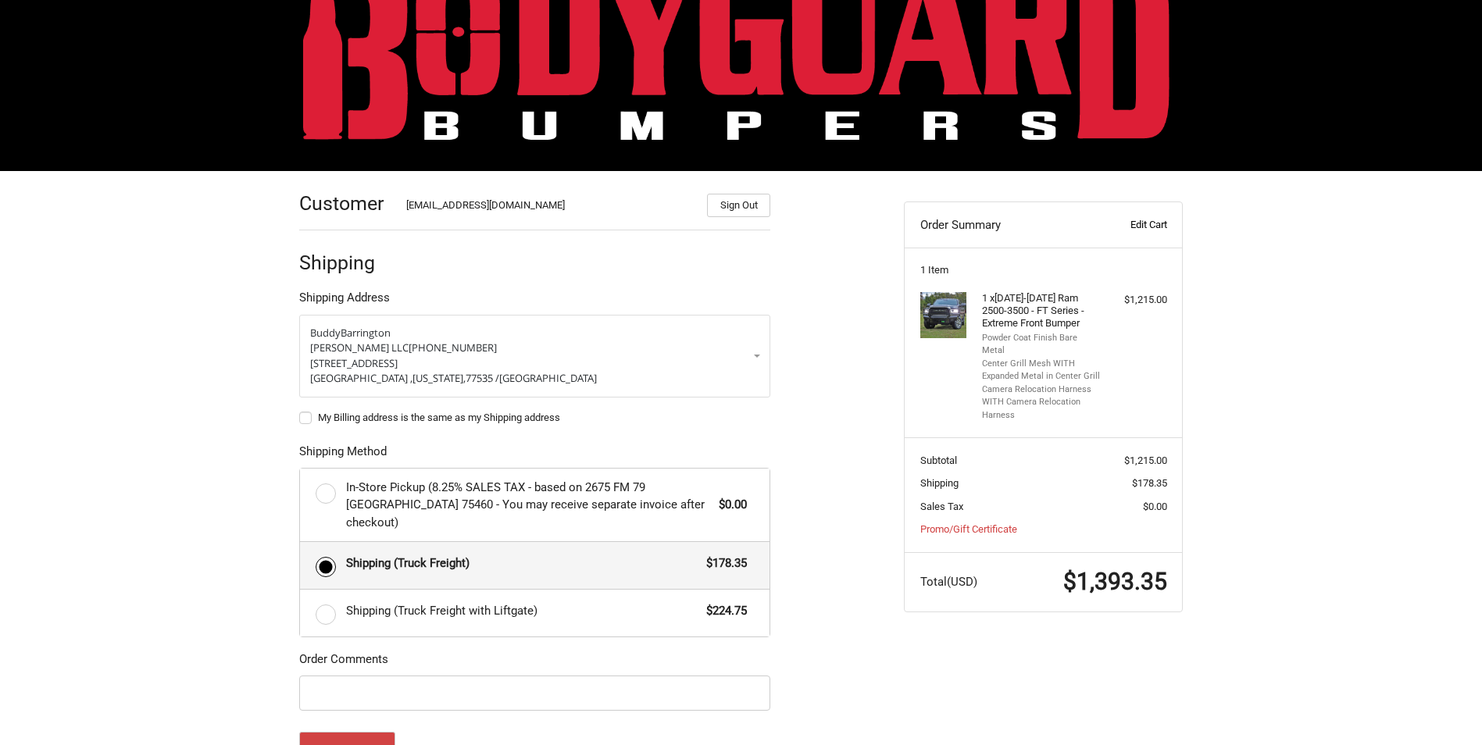
click at [1152, 221] on link "Edit Cart" at bounding box center [1127, 225] width 77 height 16
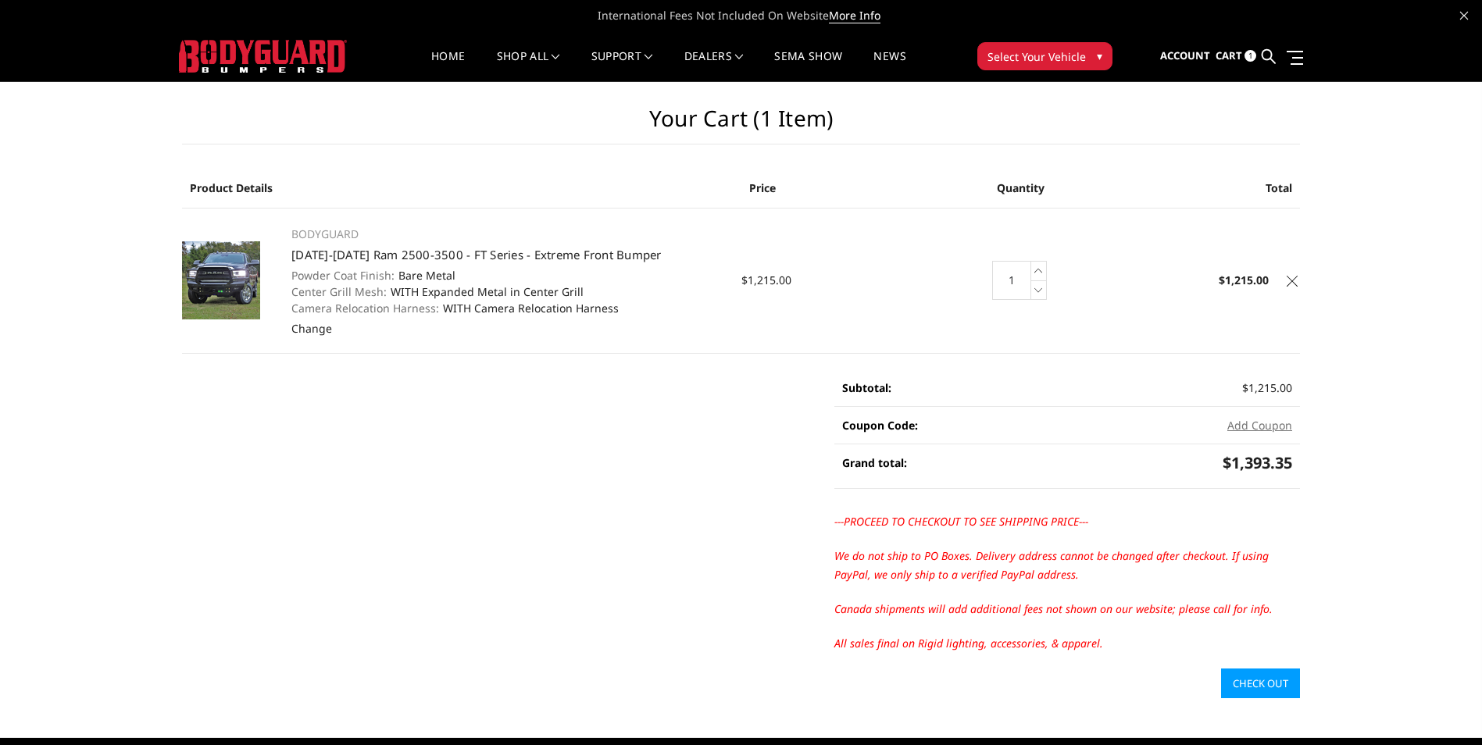
click at [1286, 272] on td "Total $1,215.00" at bounding box center [1207, 280] width 187 height 145
click at [1289, 280] on icon at bounding box center [1292, 281] width 11 height 11
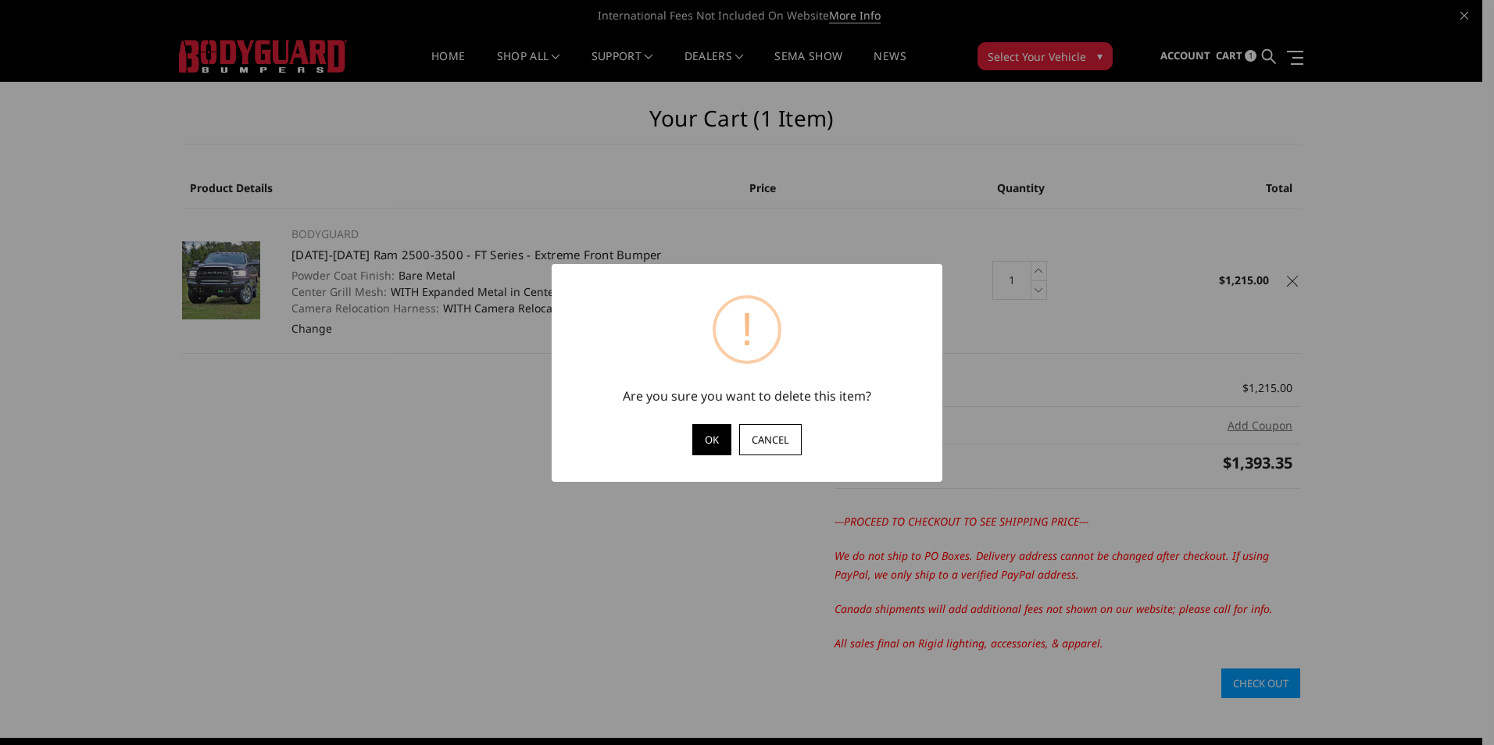
click at [706, 447] on button "OK" at bounding box center [711, 439] width 39 height 31
